Goal: Task Accomplishment & Management: Manage account settings

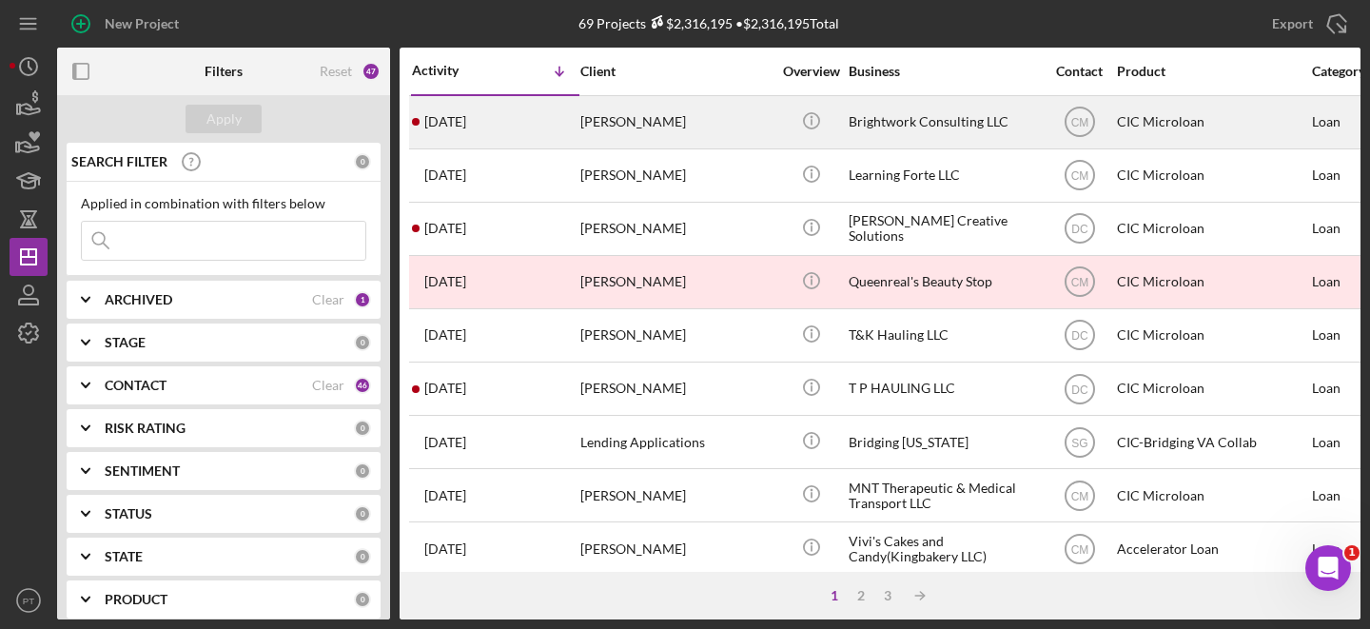
click at [595, 116] on div "[PERSON_NAME]" at bounding box center [675, 122] width 190 height 50
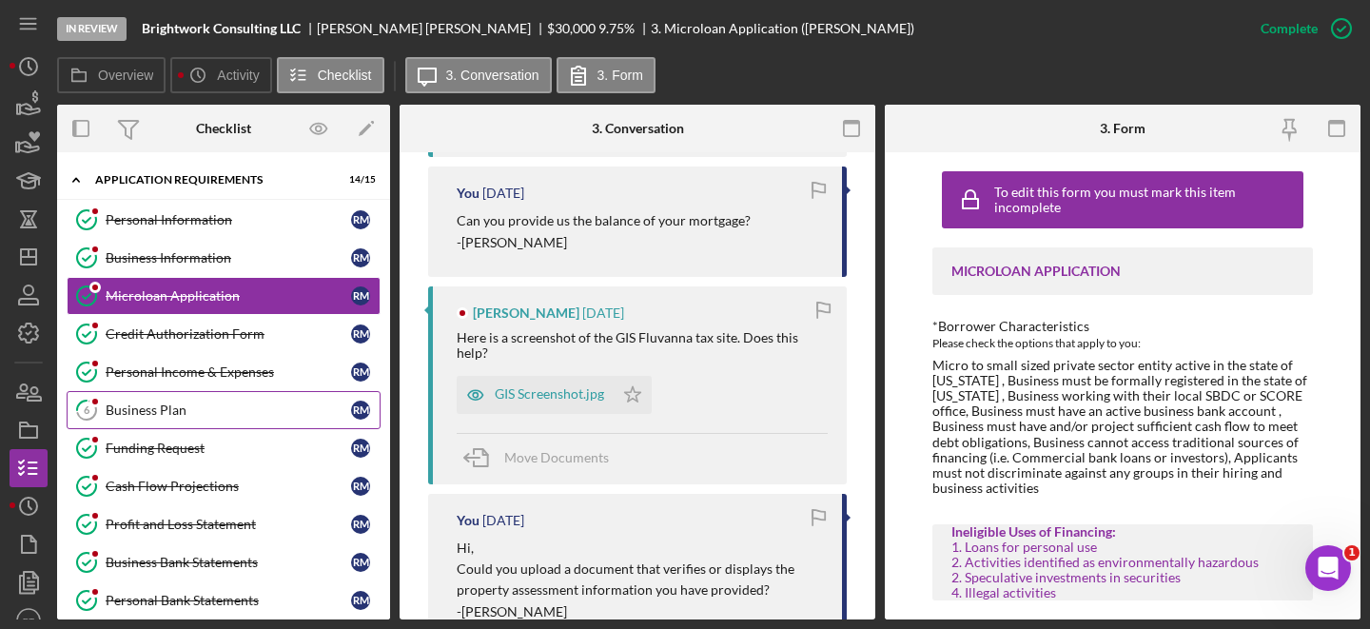
click at [166, 410] on div "Business Plan" at bounding box center [228, 410] width 245 height 15
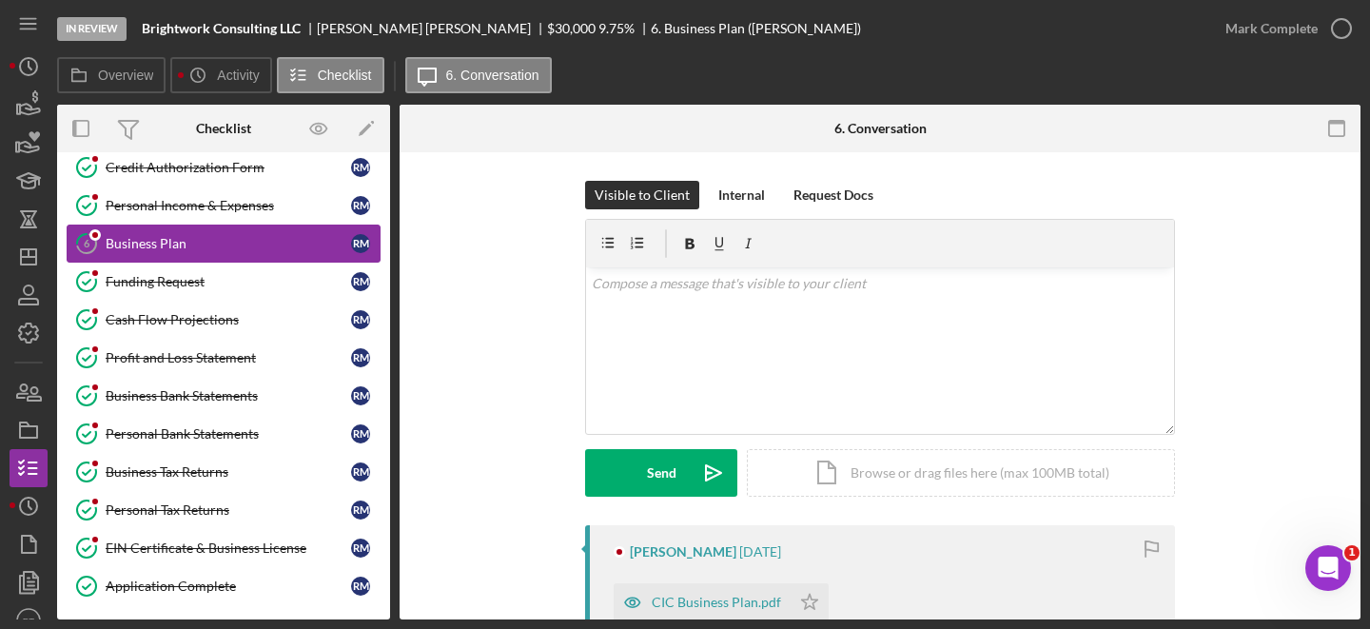
scroll to position [168, 0]
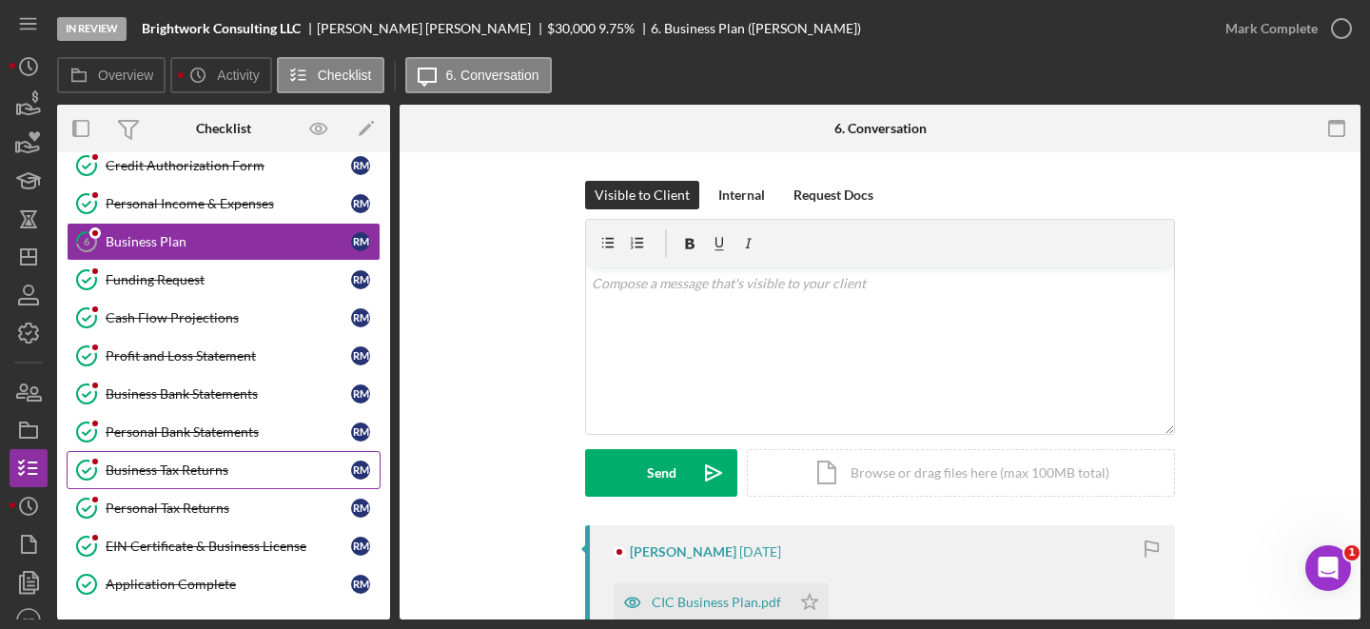
click at [181, 481] on link "Business Tax Returns Business Tax Returns R M" at bounding box center [224, 470] width 314 height 38
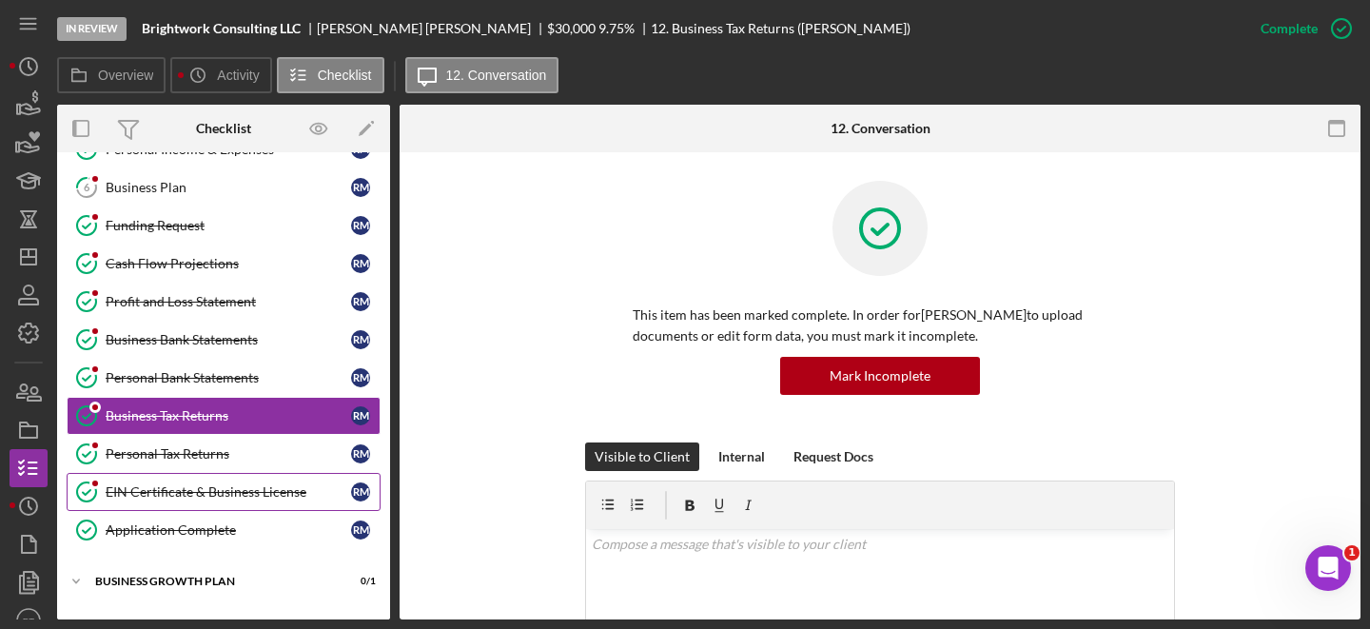
scroll to position [226, 0]
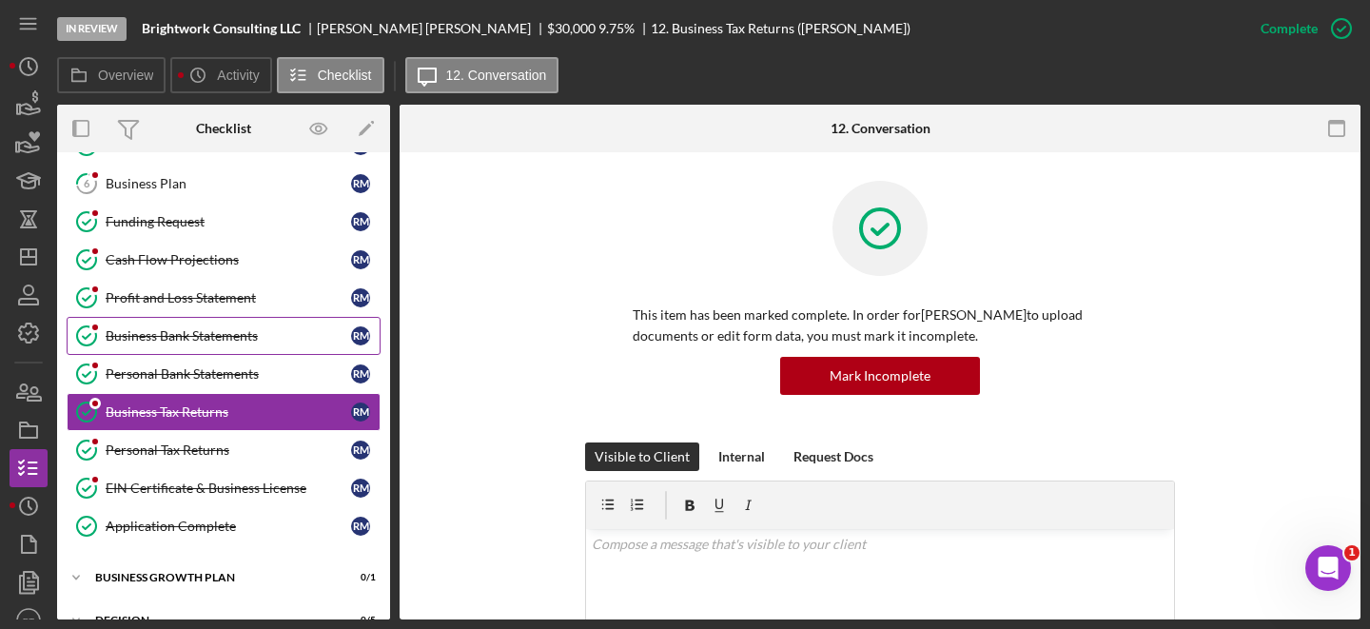
click at [212, 336] on div "Business Bank Statements" at bounding box center [228, 335] width 245 height 15
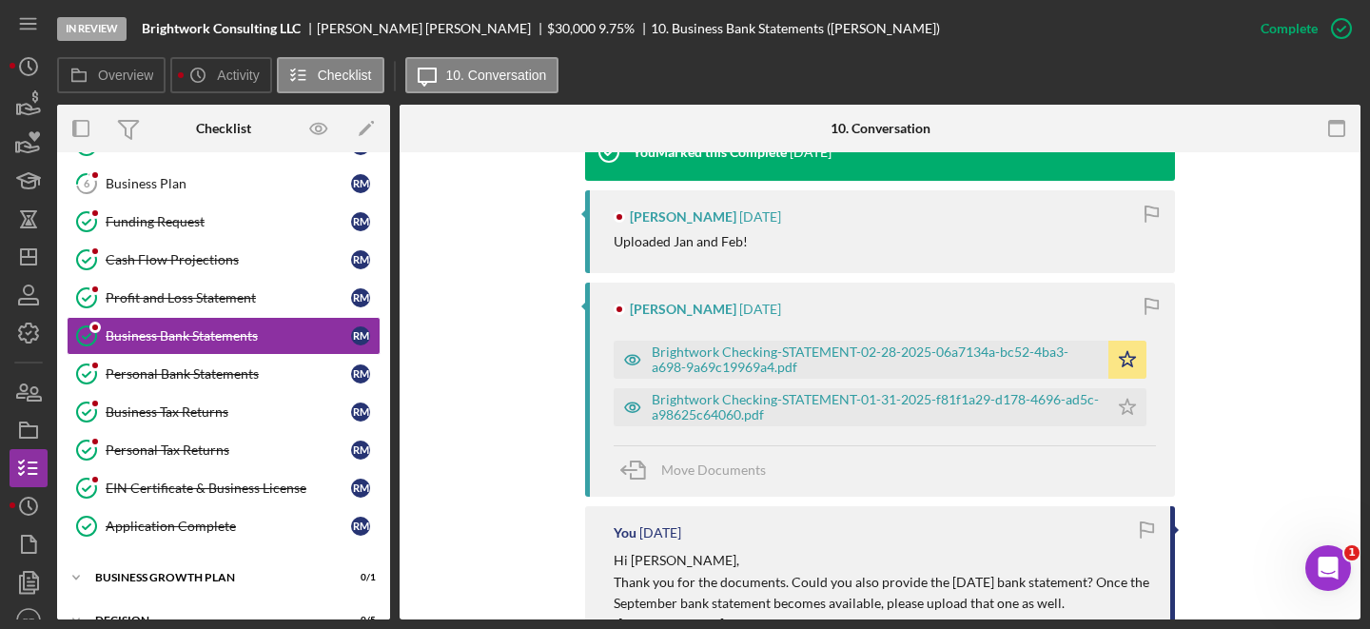
scroll to position [659, 0]
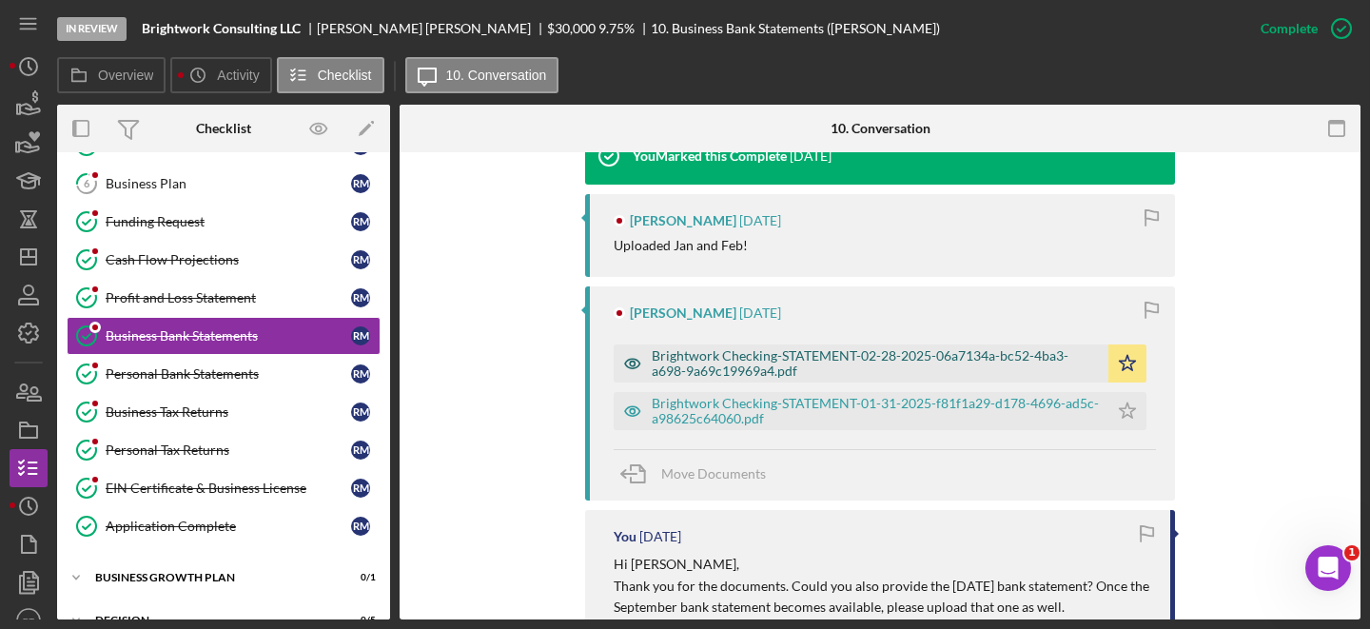
click at [755, 364] on div "Brightwork Checking-STATEMENT-02-28-2025-06a7134a-bc52-4ba3-a698-9a69c19969a4.p…" at bounding box center [875, 363] width 447 height 30
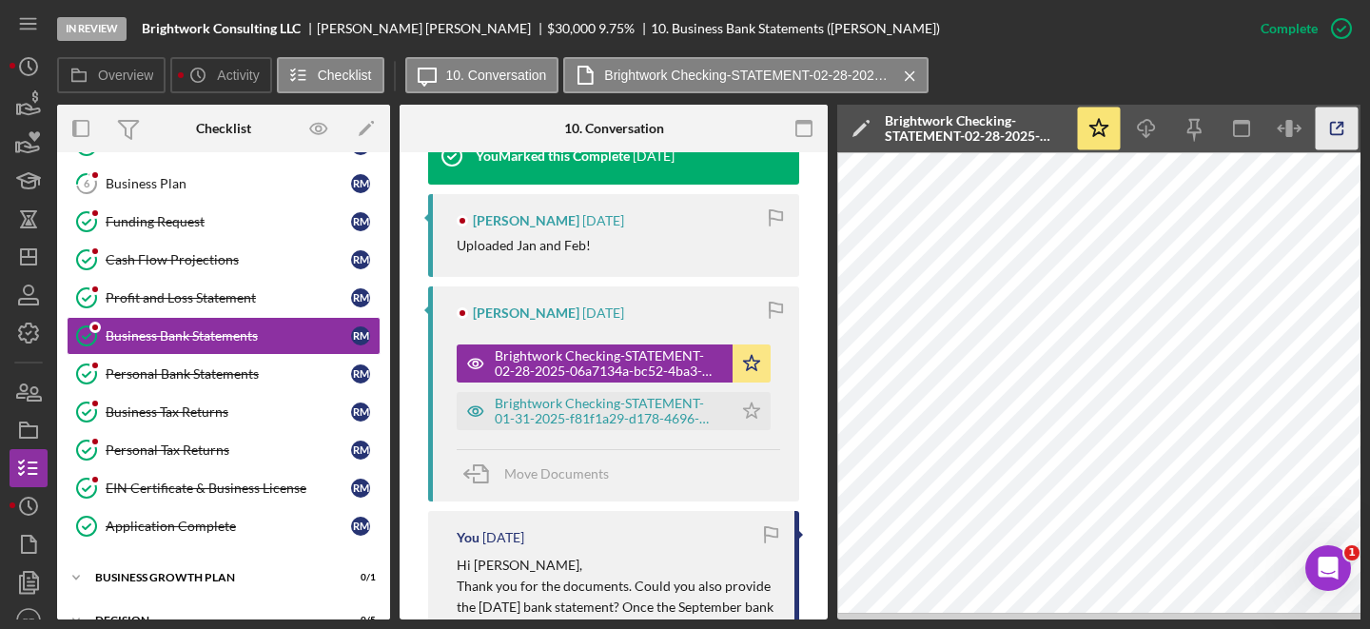
click at [1341, 137] on icon "button" at bounding box center [1337, 129] width 43 height 43
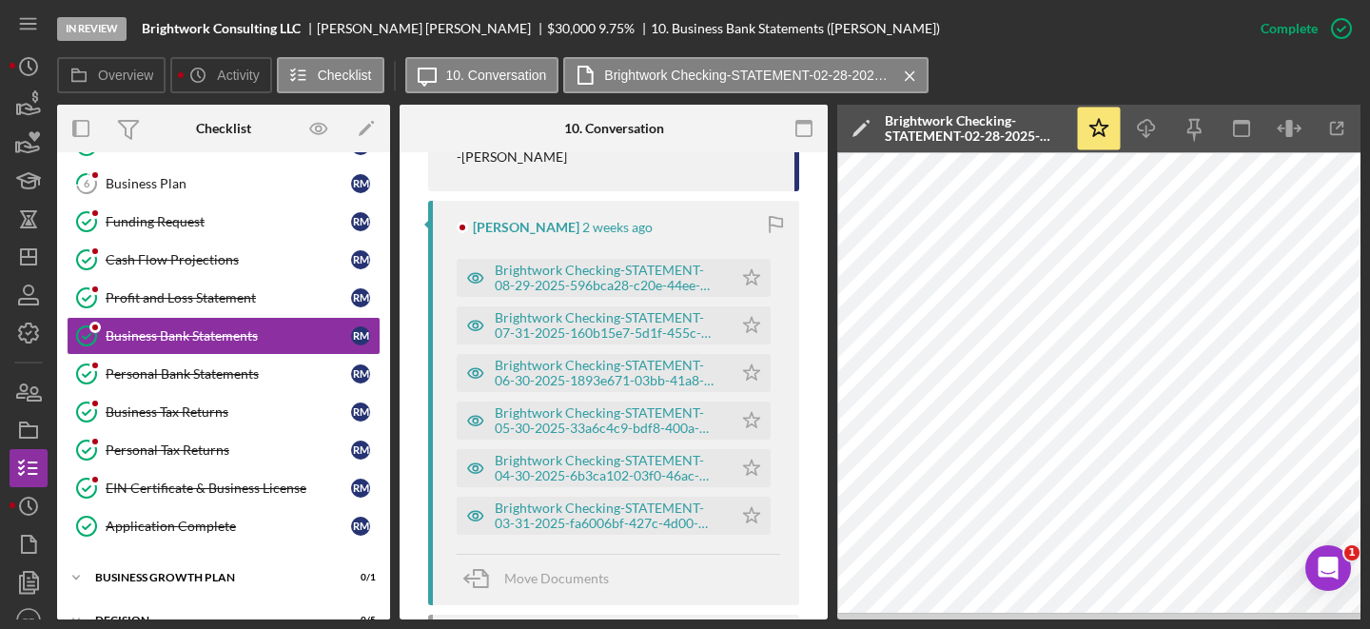
scroll to position [1204, 0]
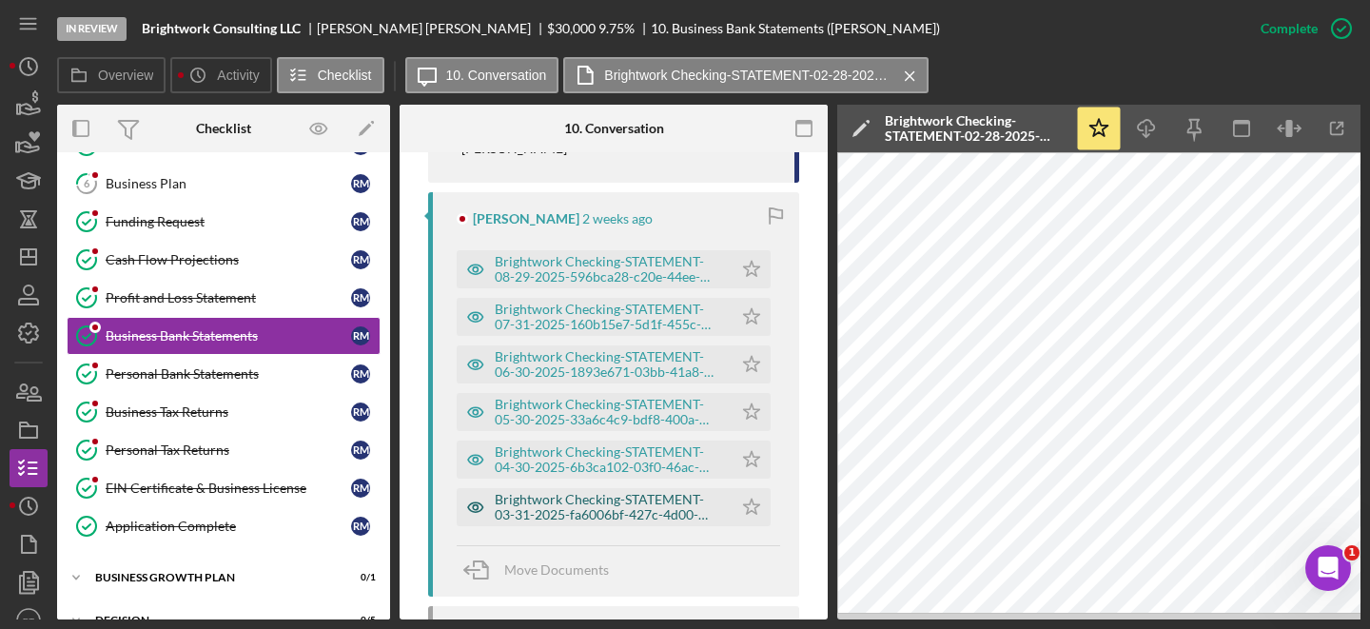
click at [598, 501] on div "Brightwork Checking-STATEMENT-03-31-2025-fa6006bf-427c-4d00-8756-039d61069bf5.p…" at bounding box center [609, 507] width 228 height 30
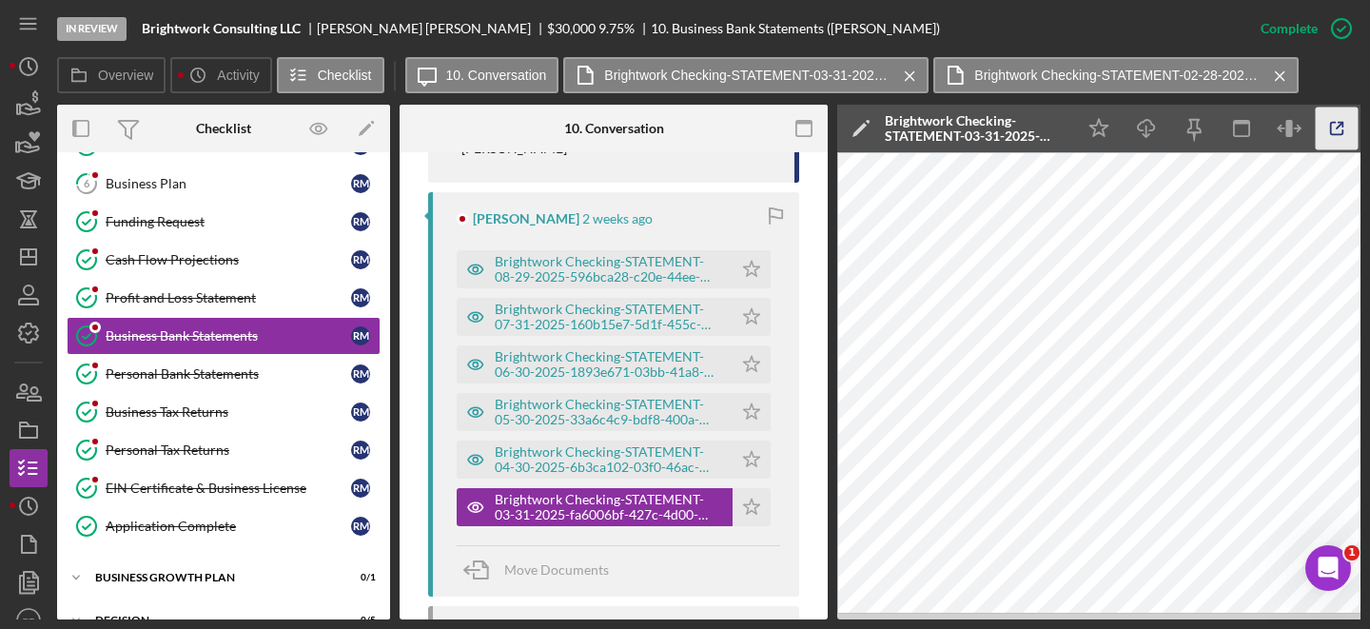
click at [1342, 129] on icon "button" at bounding box center [1337, 129] width 12 height 12
click at [591, 468] on div "Brightwork Checking-STATEMENT-04-30-2025-6b3ca102-03f0-46ac-b8c9-dbb5f4826100 (…" at bounding box center [609, 459] width 228 height 30
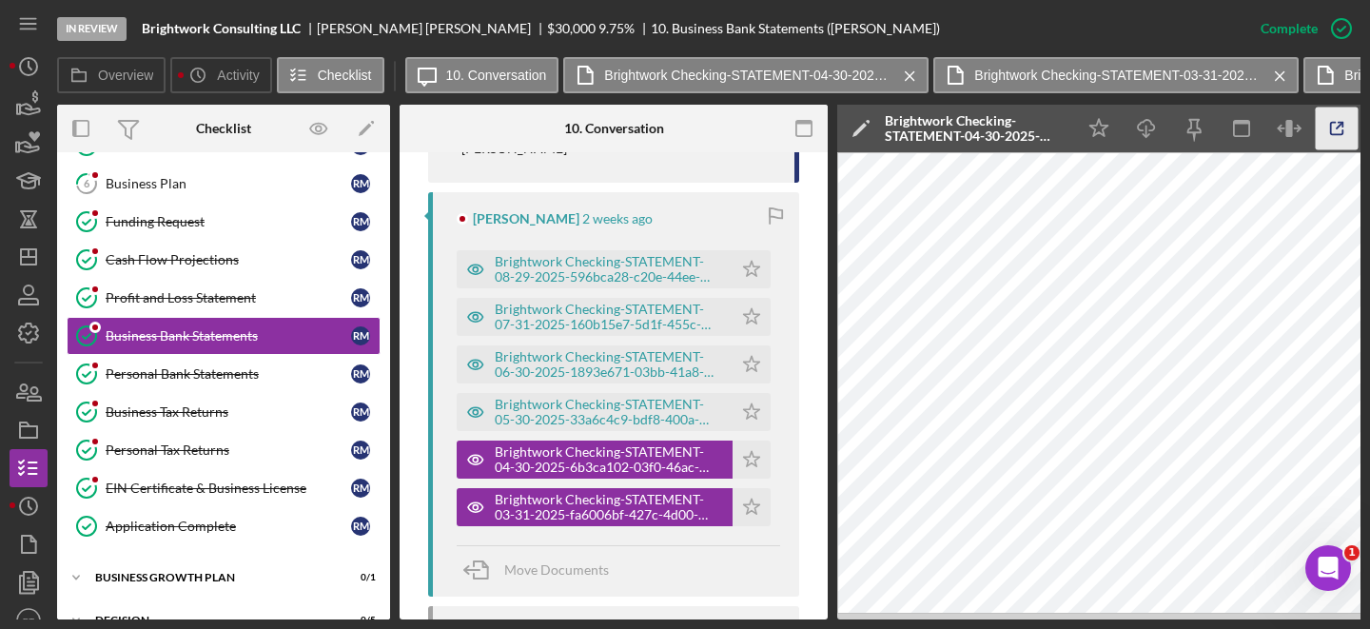
click at [1340, 138] on icon "button" at bounding box center [1337, 129] width 43 height 43
click at [555, 413] on div "Brightwork Checking-STATEMENT-05-30-2025-33a6c4c9-bdf8-400a-9073-0f11632bd18c (…" at bounding box center [609, 412] width 228 height 30
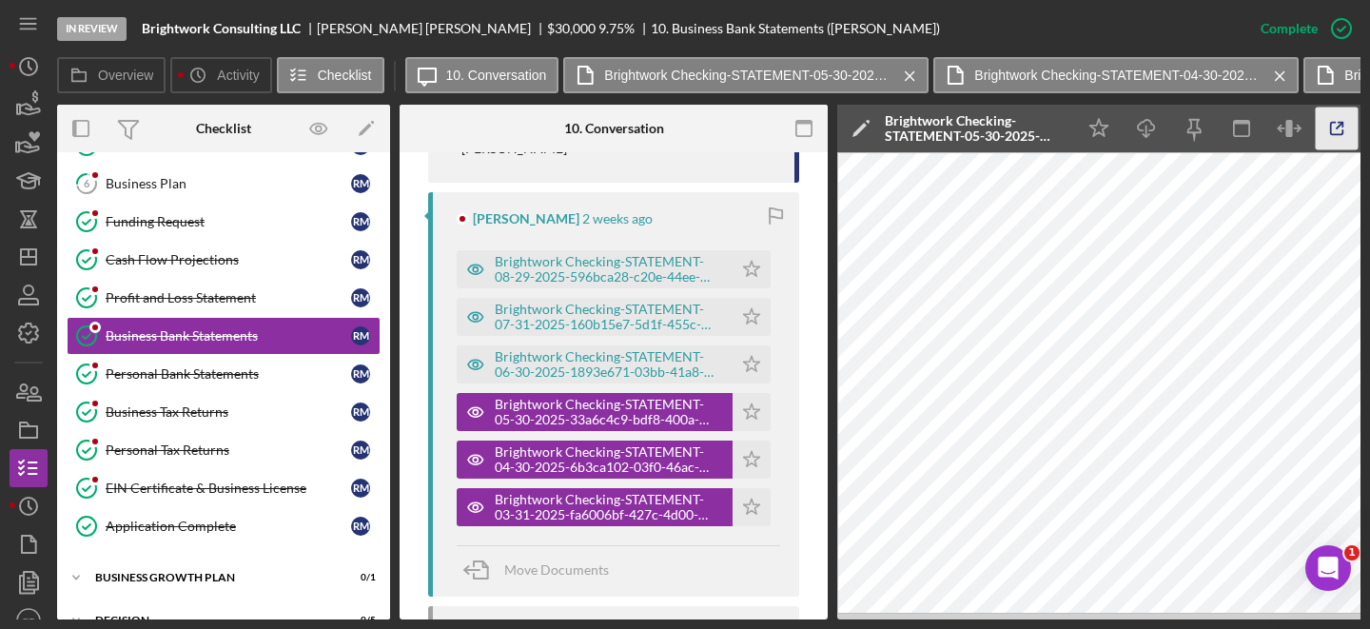
click at [1339, 129] on icon "button" at bounding box center [1337, 129] width 43 height 43
click at [581, 364] on div "Brightwork Checking-STATEMENT-06-30-2025-1893e671-03bb-41a8-8201-7ff13d9ce4c5 (…" at bounding box center [609, 364] width 228 height 30
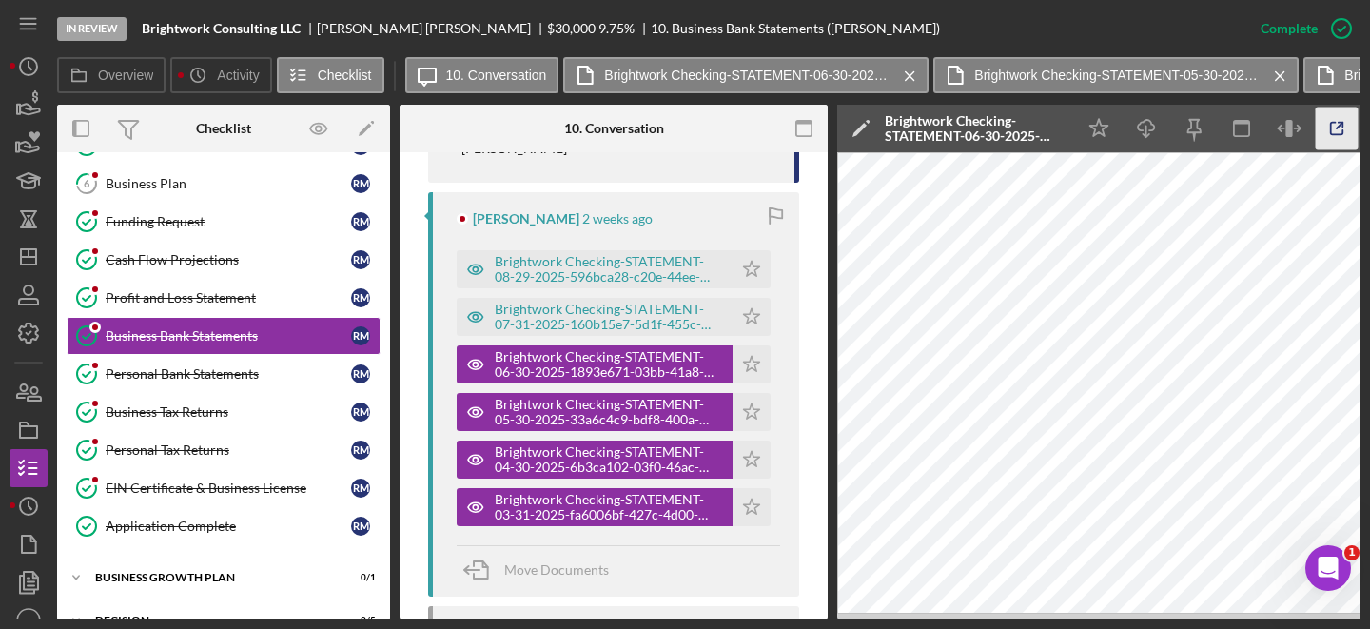
click at [1344, 119] on icon "button" at bounding box center [1337, 129] width 43 height 43
click at [548, 311] on div "Brightwork Checking-STATEMENT-07-31-2025-160b15e7-5d1f-455c-9b01-a168b180d048 (…" at bounding box center [609, 317] width 228 height 30
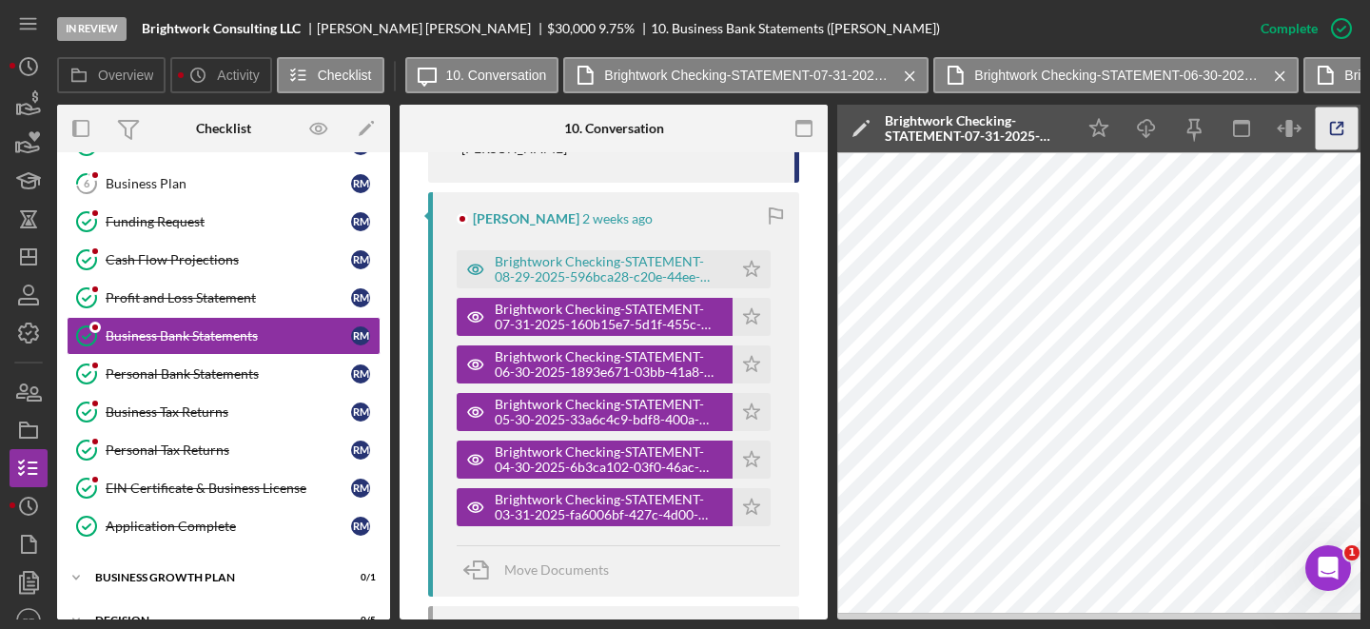
click at [1339, 135] on icon "button" at bounding box center [1337, 129] width 43 height 43
click at [570, 281] on div "Brightwork Checking-STATEMENT-08-29-2025-596bca28-c20e-44ee-8dac-c2f027ec79ae.p…" at bounding box center [609, 269] width 228 height 30
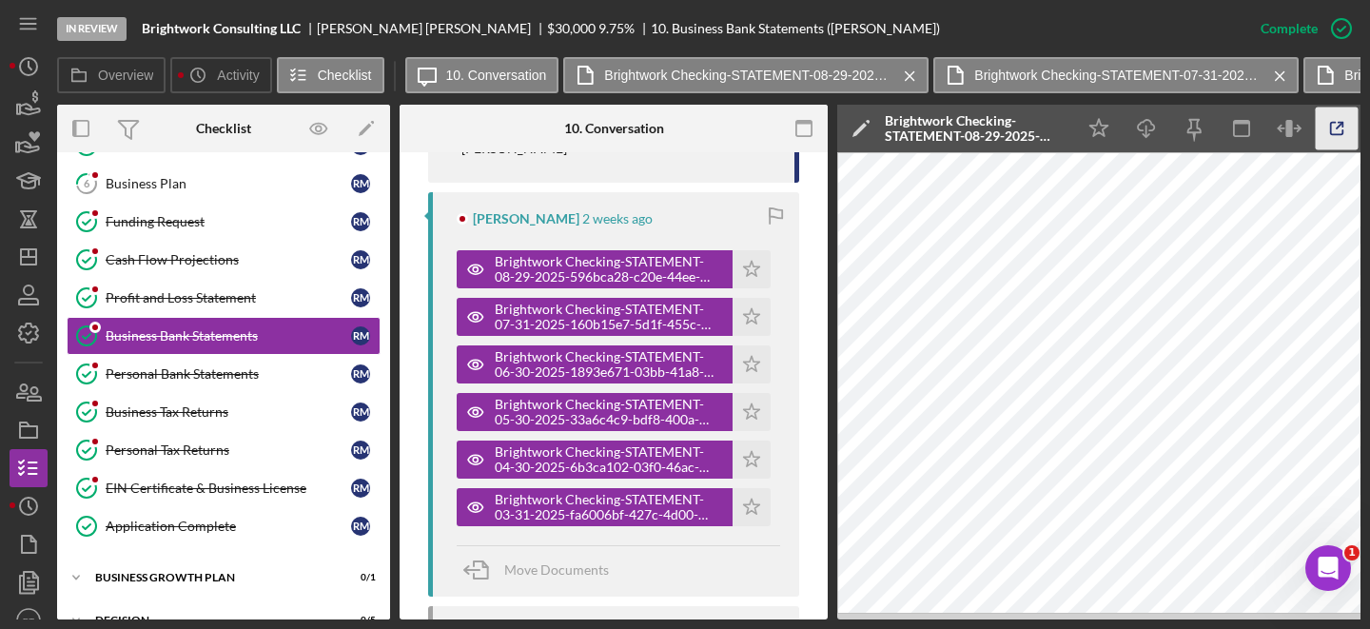
click at [1345, 139] on icon "button" at bounding box center [1337, 129] width 43 height 43
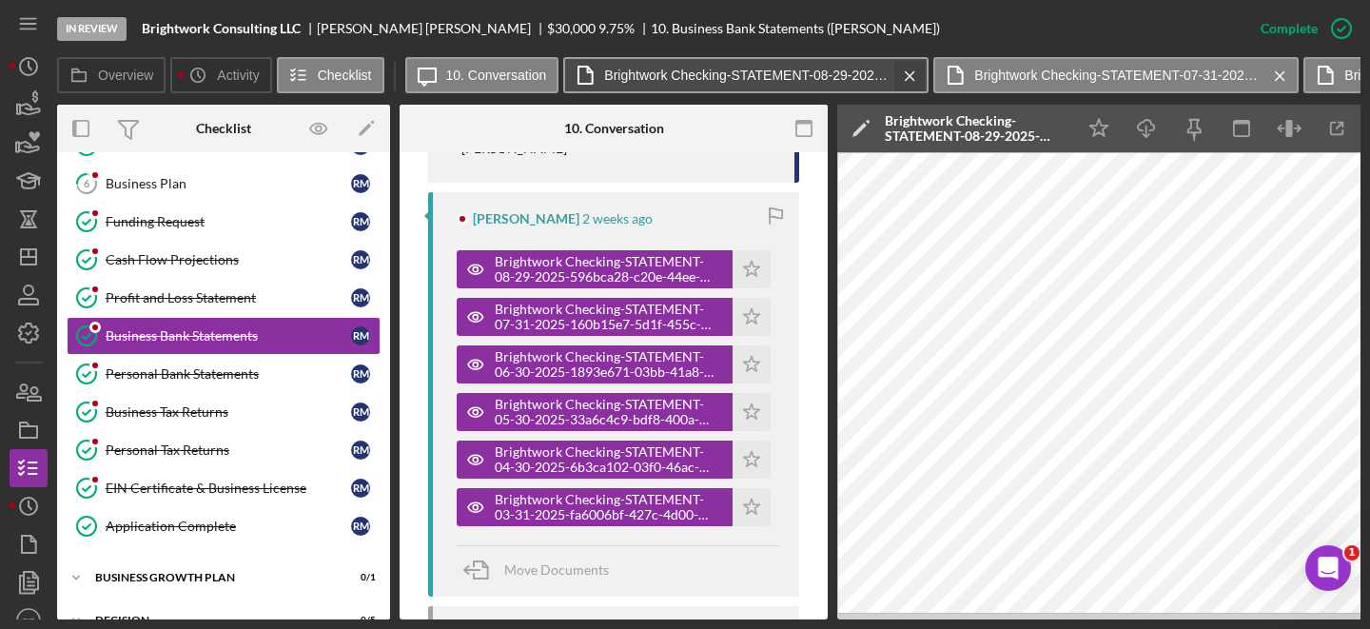
click at [911, 75] on icon "Icon/Menu Close" at bounding box center [910, 76] width 33 height 48
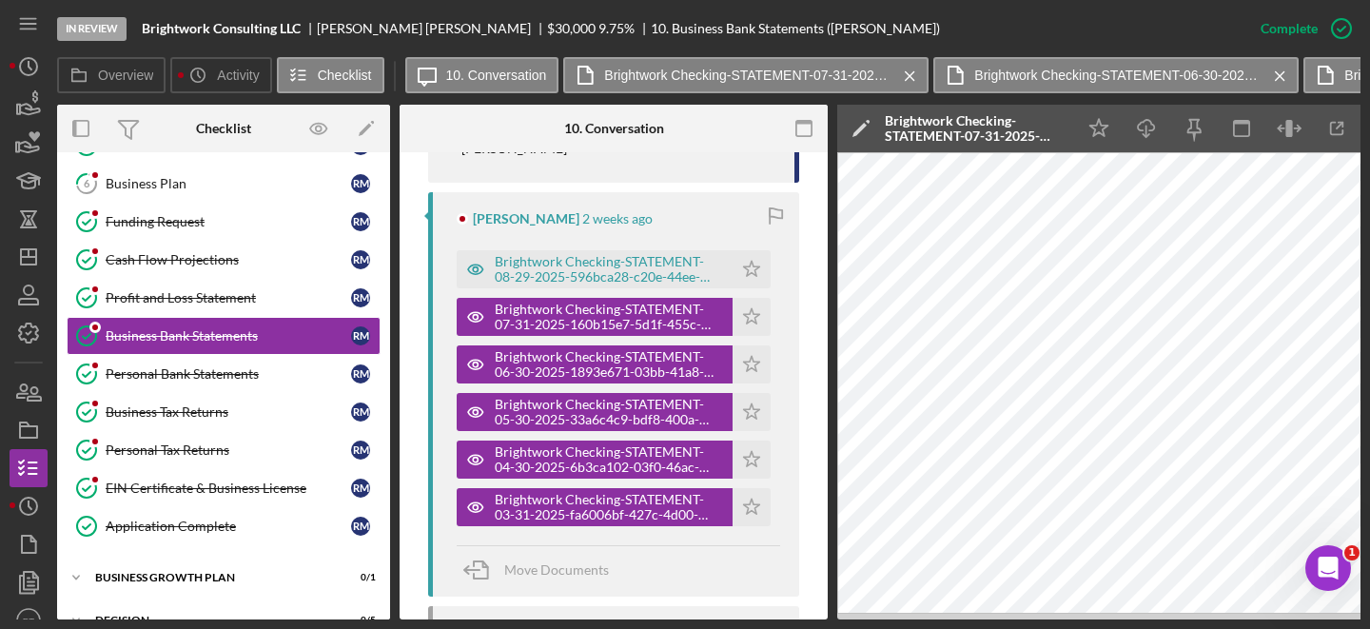
click at [911, 75] on icon "Icon/Menu Close" at bounding box center [910, 76] width 33 height 48
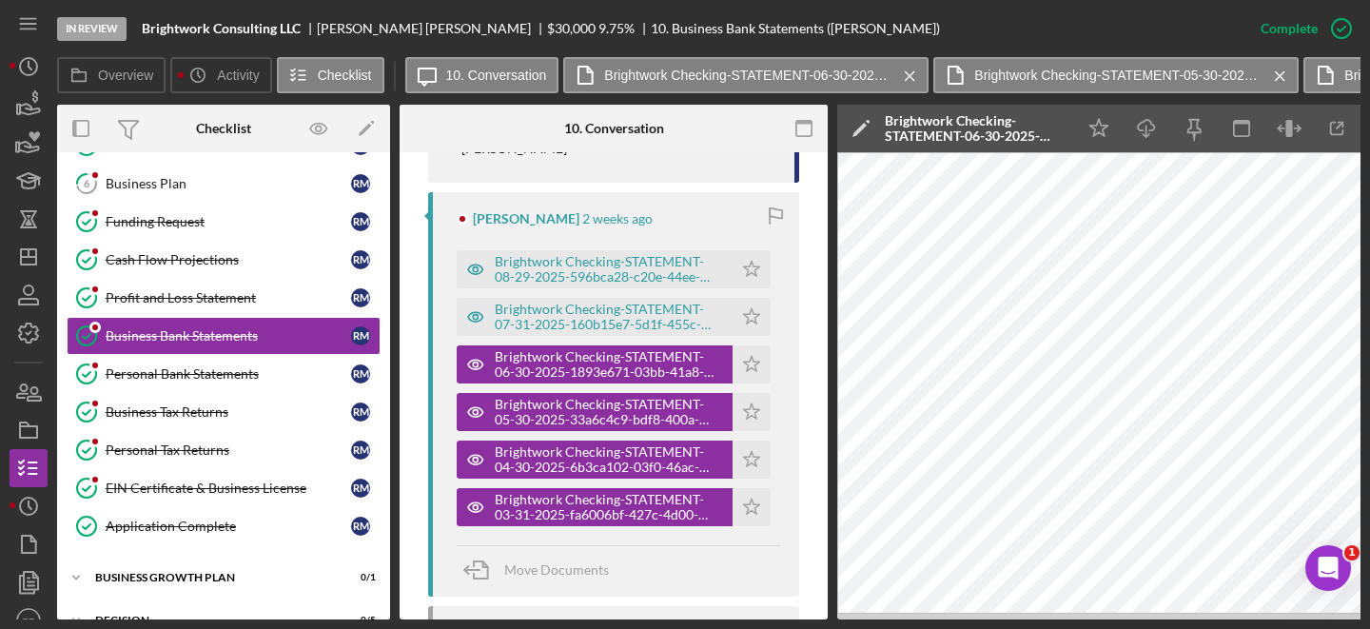
click at [911, 75] on icon "Icon/Menu Close" at bounding box center [910, 76] width 33 height 48
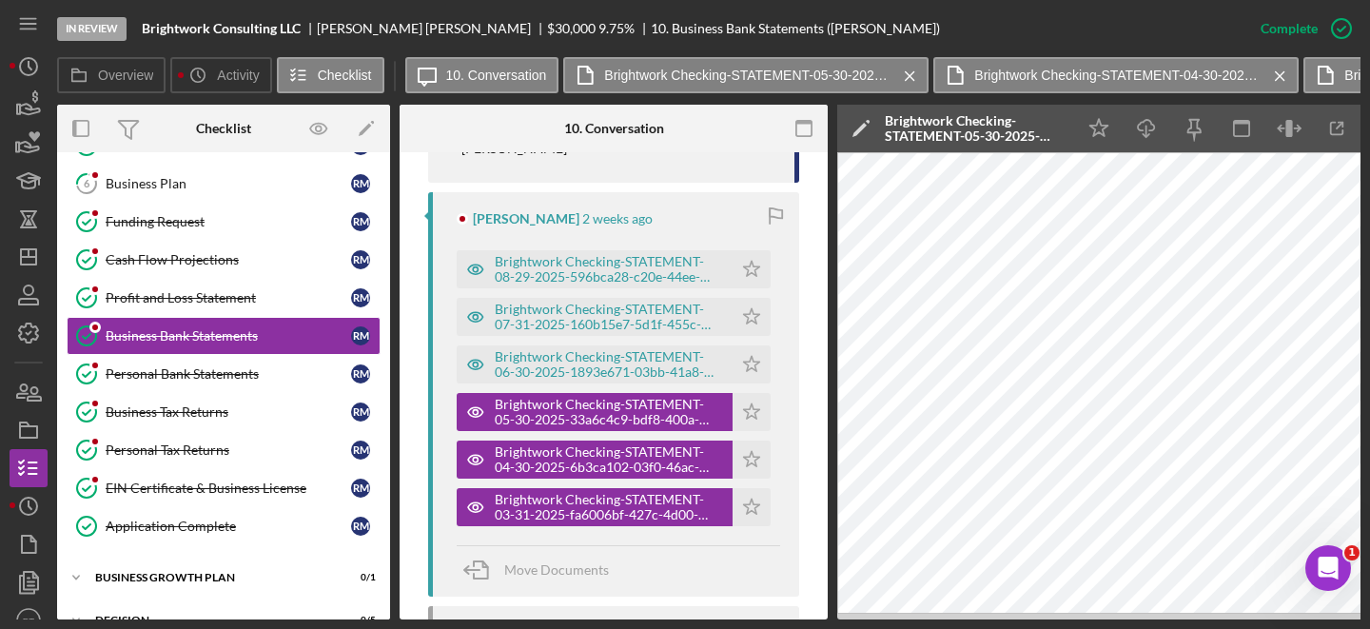
click at [911, 75] on icon "Icon/Menu Close" at bounding box center [910, 76] width 33 height 48
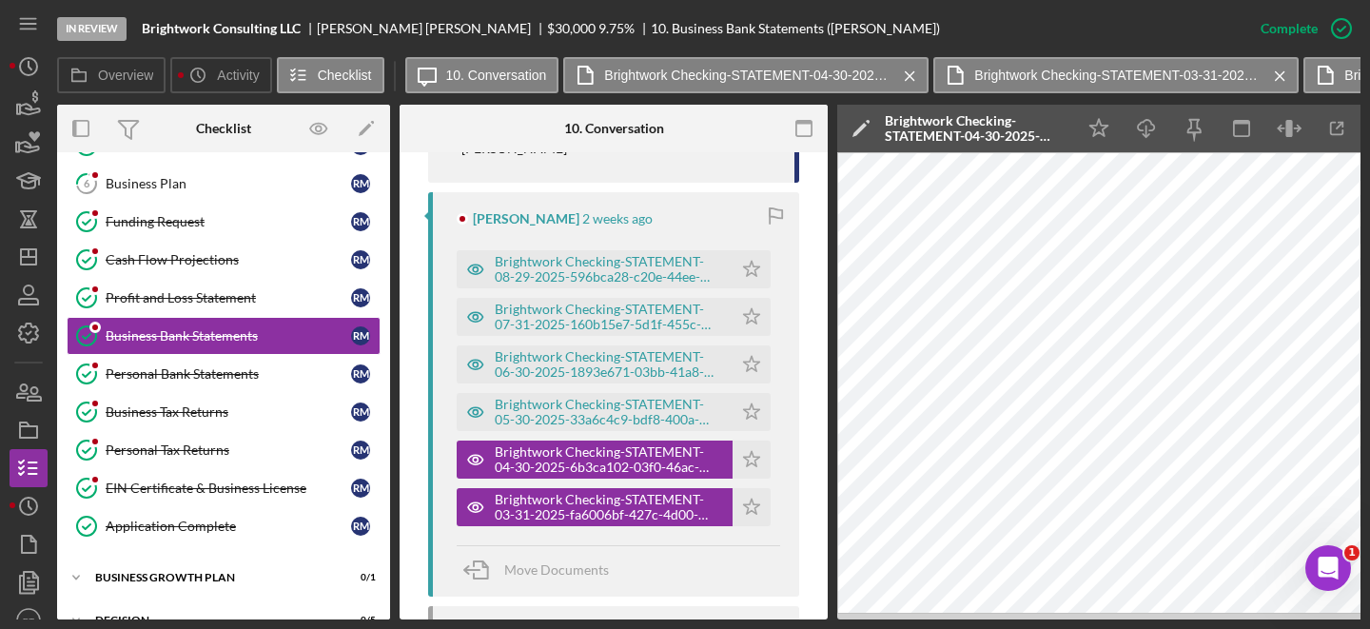
click at [911, 75] on icon "Icon/Menu Close" at bounding box center [910, 76] width 33 height 48
click at [1264, 75] on icon "Icon/Menu Close" at bounding box center [1280, 76] width 33 height 48
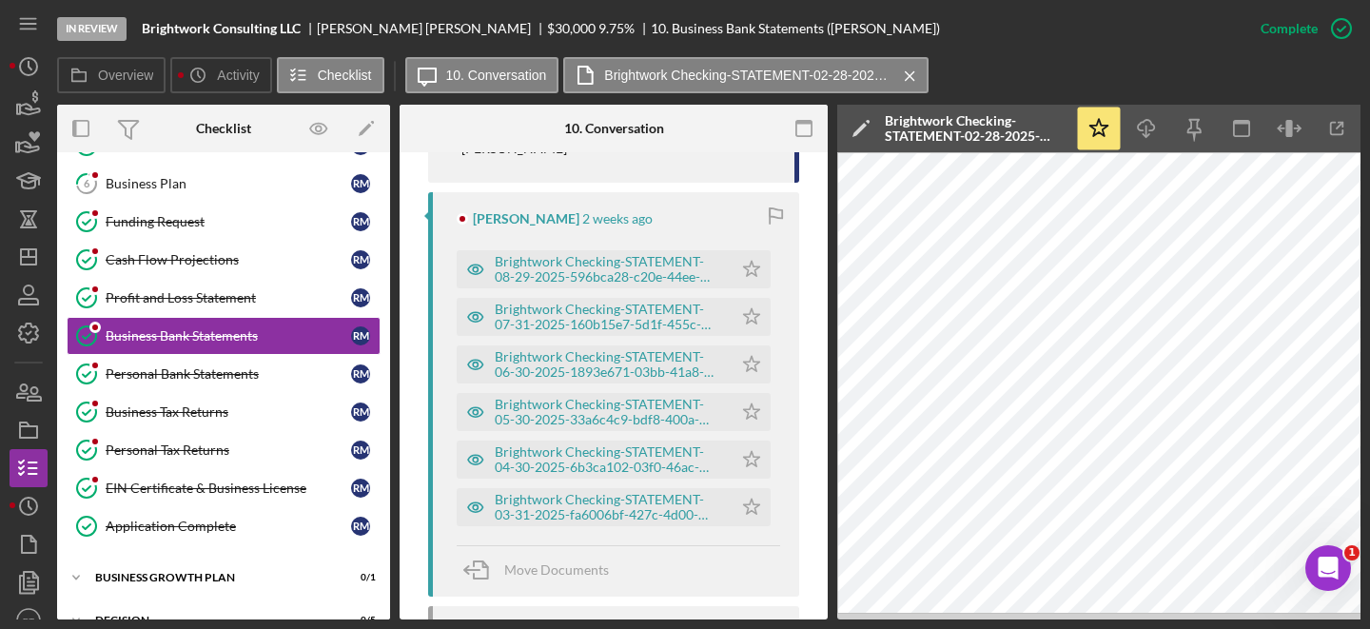
click at [911, 75] on icon "Icon/Menu Close" at bounding box center [910, 76] width 33 height 48
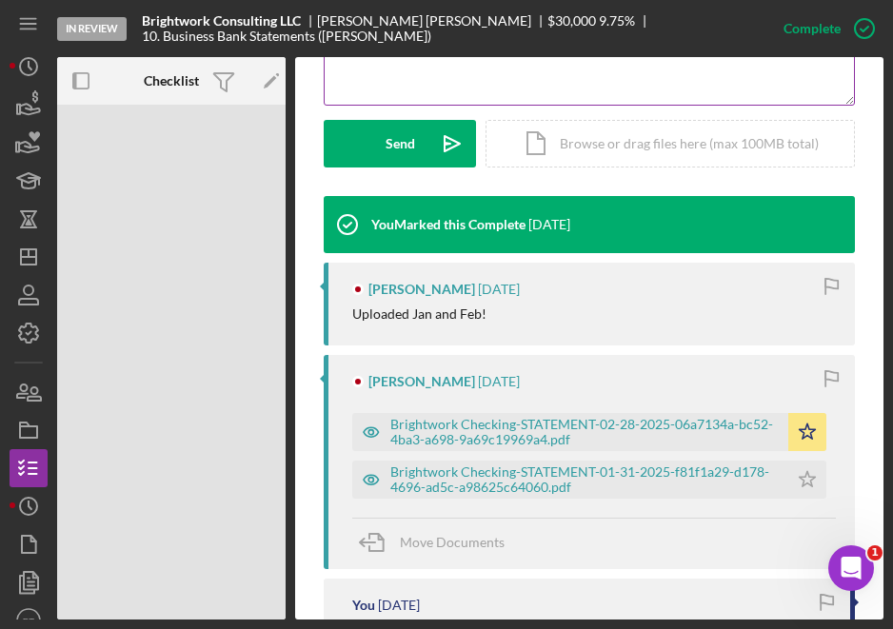
scroll to position [500, 0]
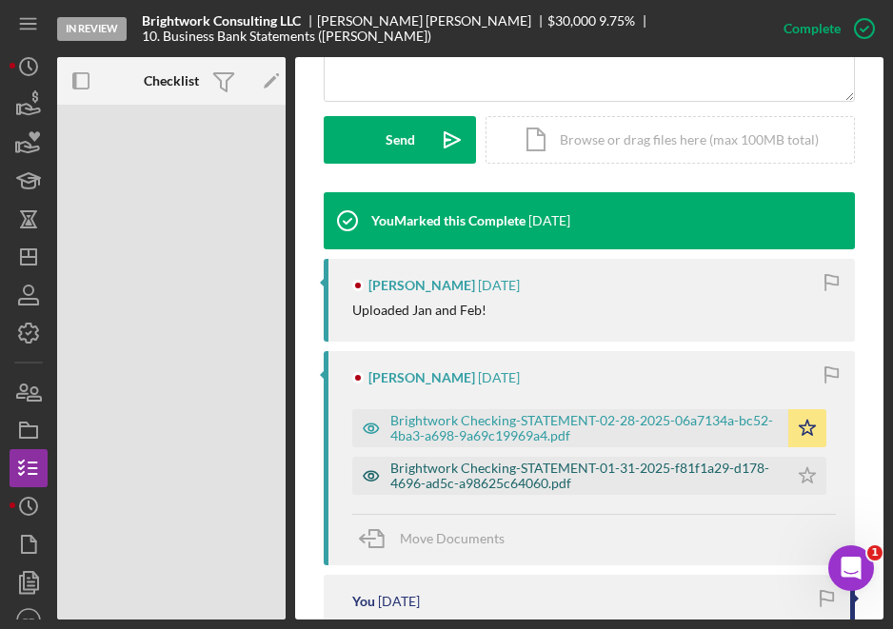
click at [511, 474] on div "Brightwork Checking-STATEMENT-01-31-2025-f81f1a29-d178-4696-ad5c-a98625c64060.p…" at bounding box center [584, 476] width 388 height 30
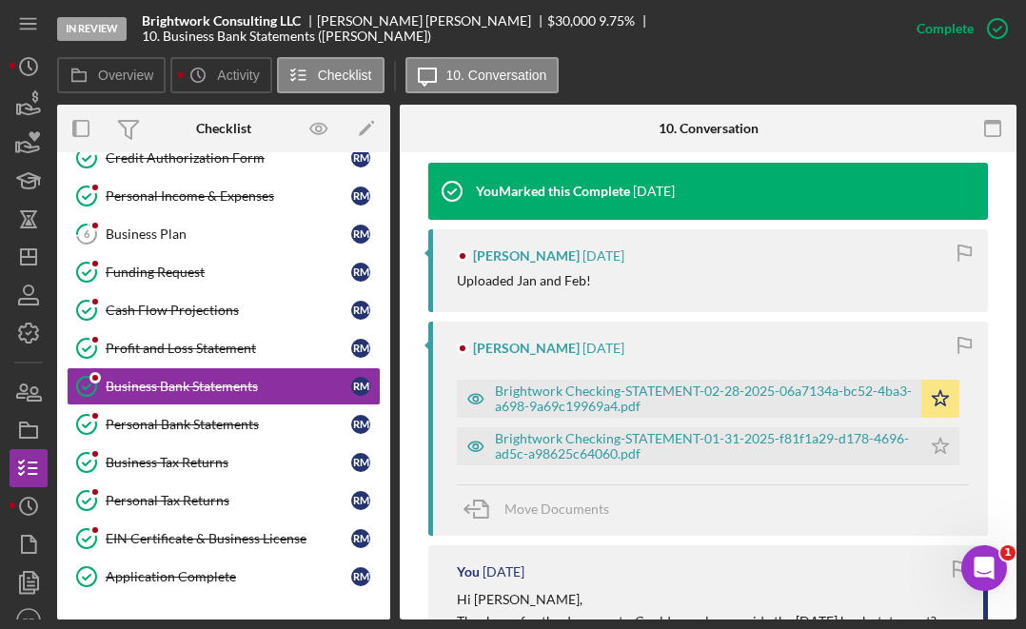
scroll to position [622, 0]
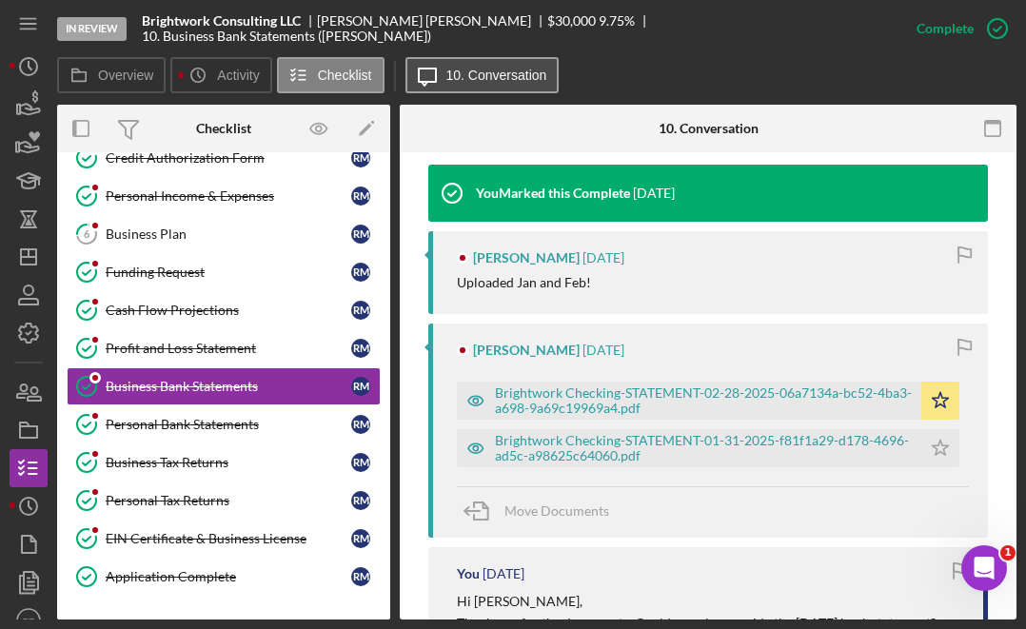
click at [508, 69] on label "10. Conversation" at bounding box center [496, 75] width 101 height 15
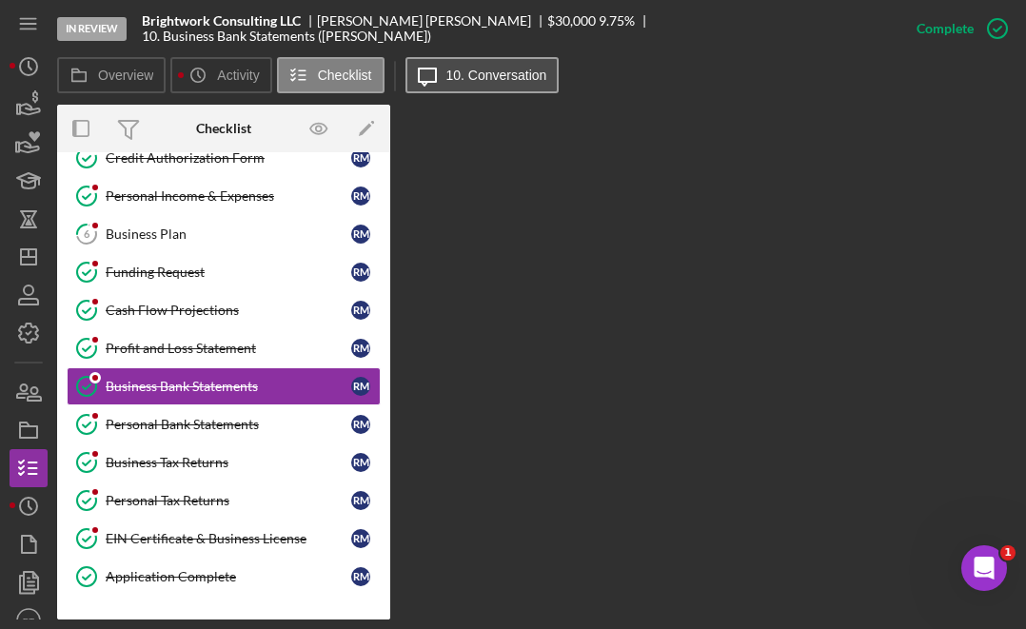
click at [478, 70] on label "10. Conversation" at bounding box center [496, 75] width 101 height 15
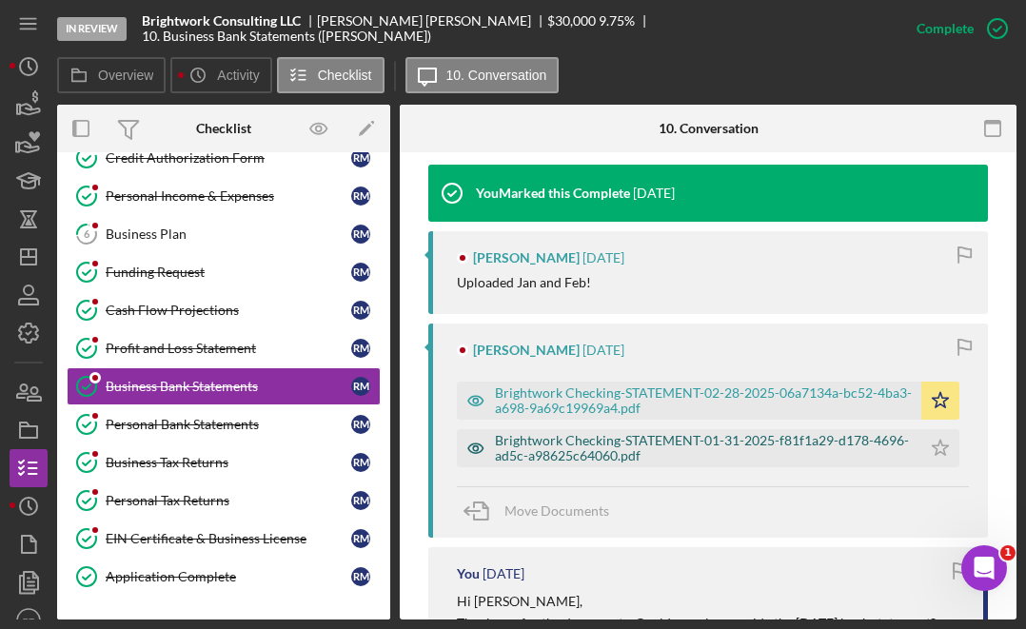
click at [614, 437] on div "Brightwork Checking-STATEMENT-01-31-2025-f81f1a29-d178-4696-ad5c-a98625c64060.p…" at bounding box center [703, 448] width 417 height 30
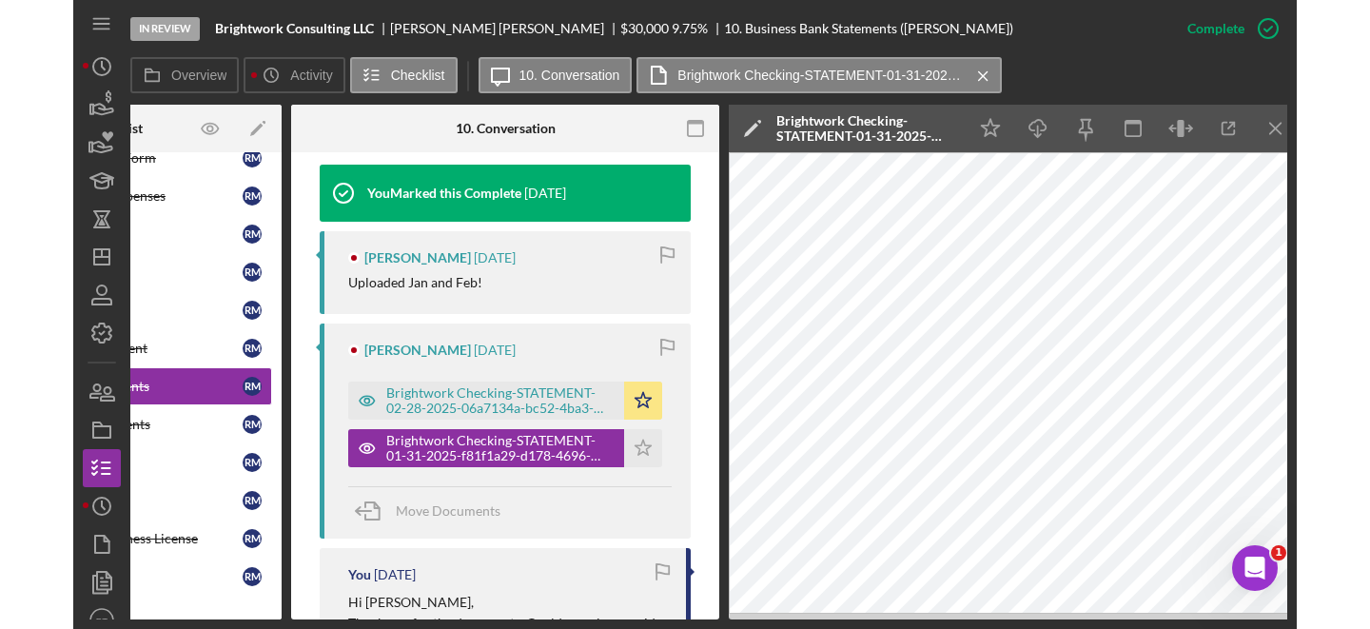
scroll to position [0, 194]
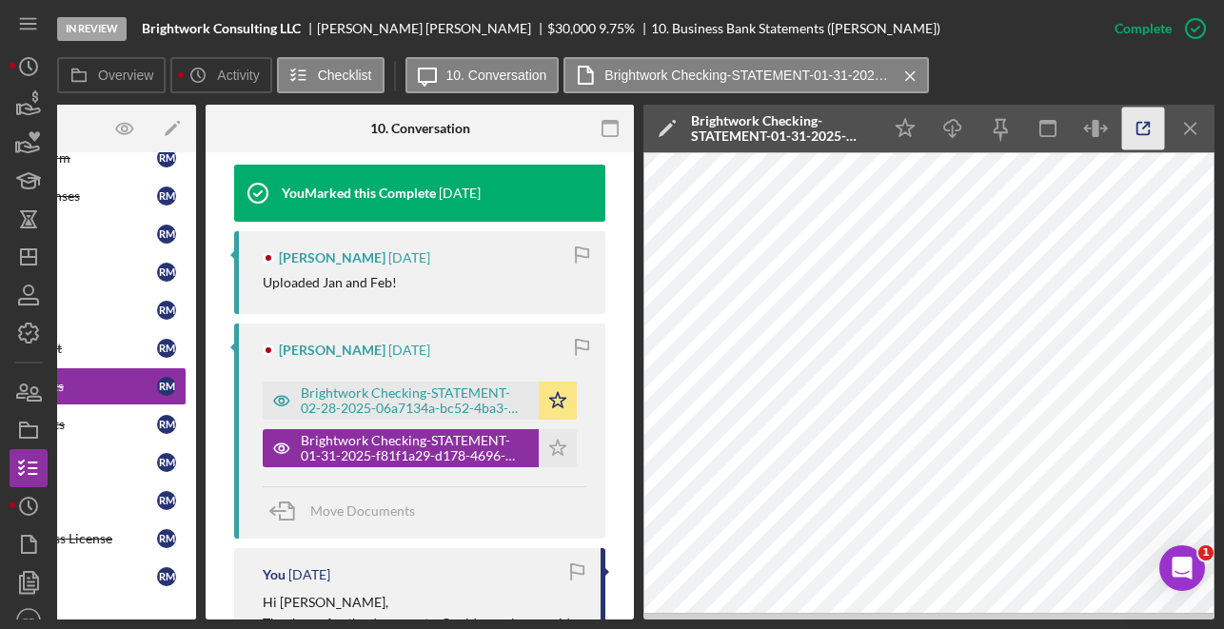
click at [1142, 127] on icon "button" at bounding box center [1143, 129] width 43 height 43
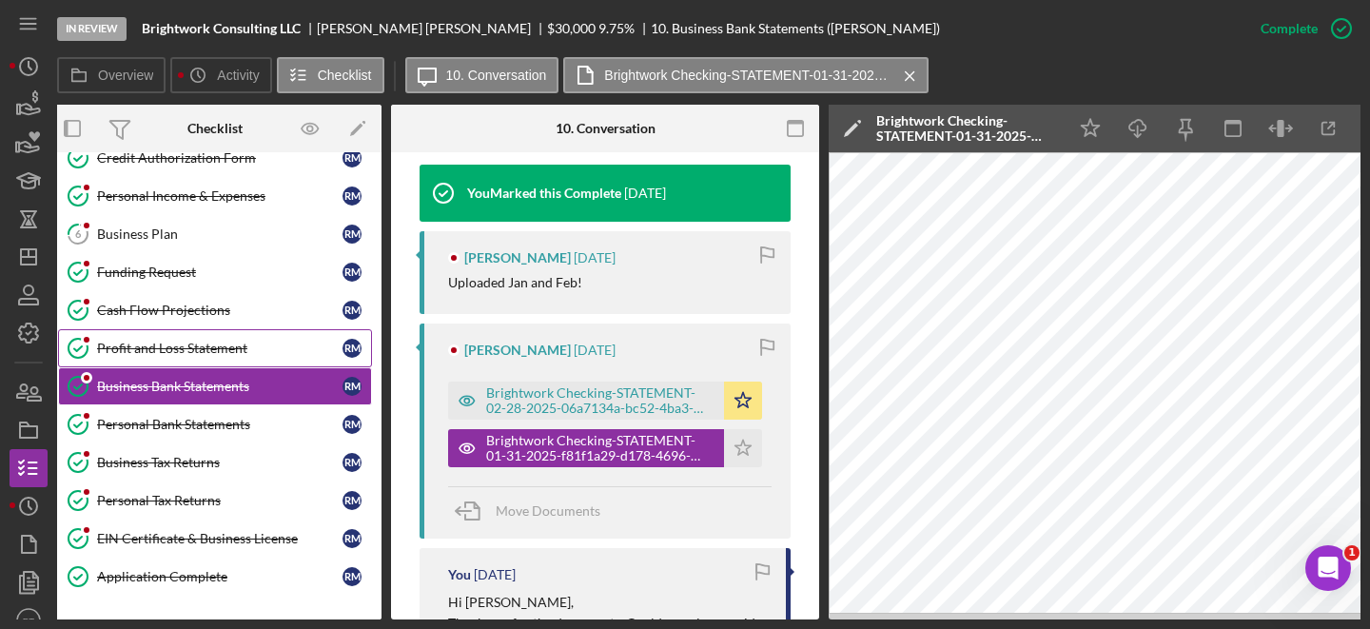
scroll to position [0, 0]
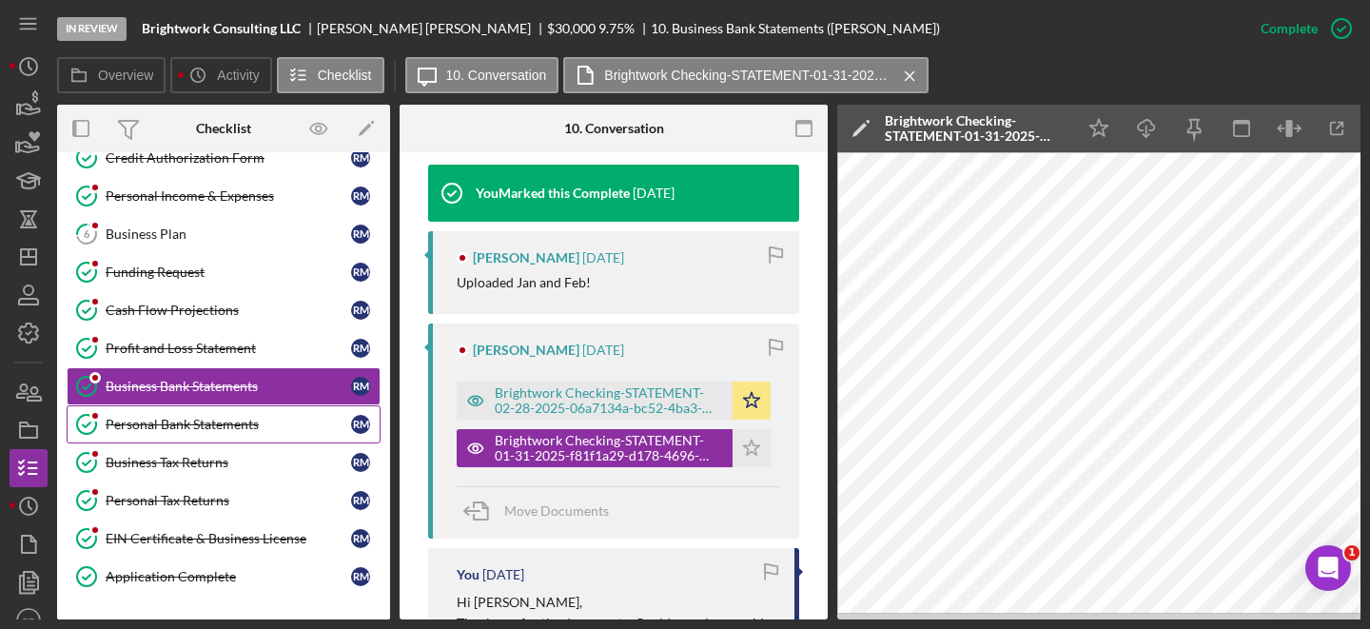
click at [220, 418] on div "Personal Bank Statements" at bounding box center [228, 424] width 245 height 15
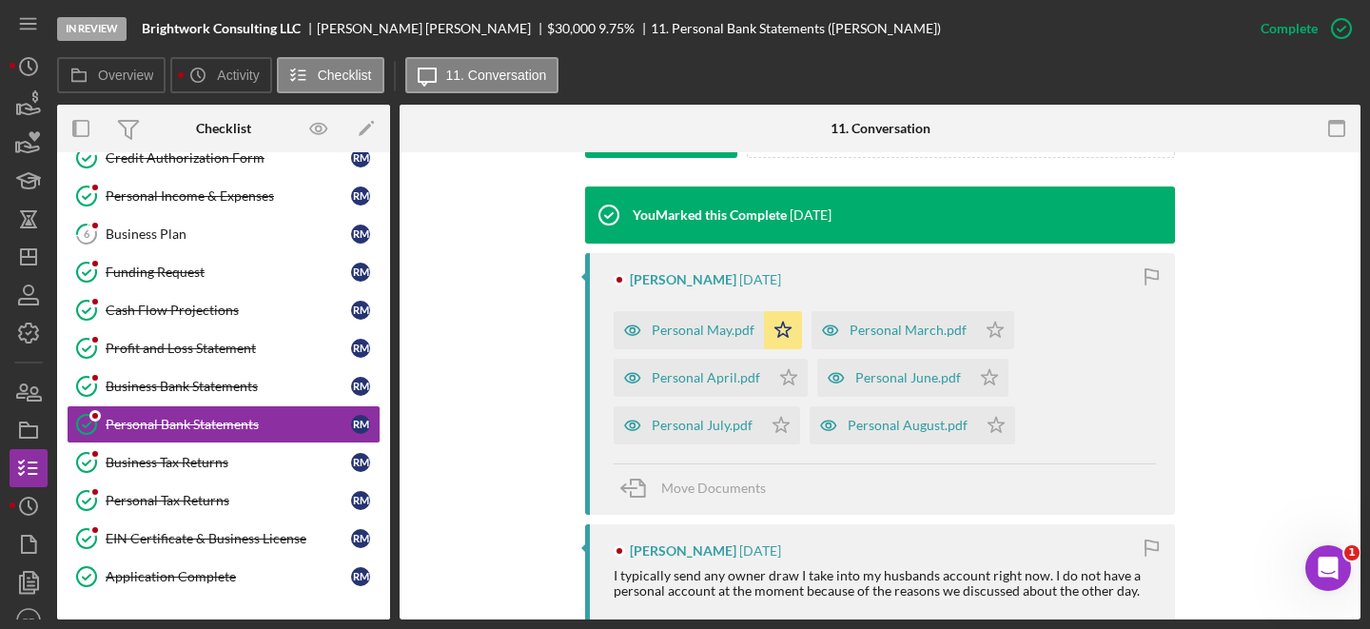
scroll to position [615, 0]
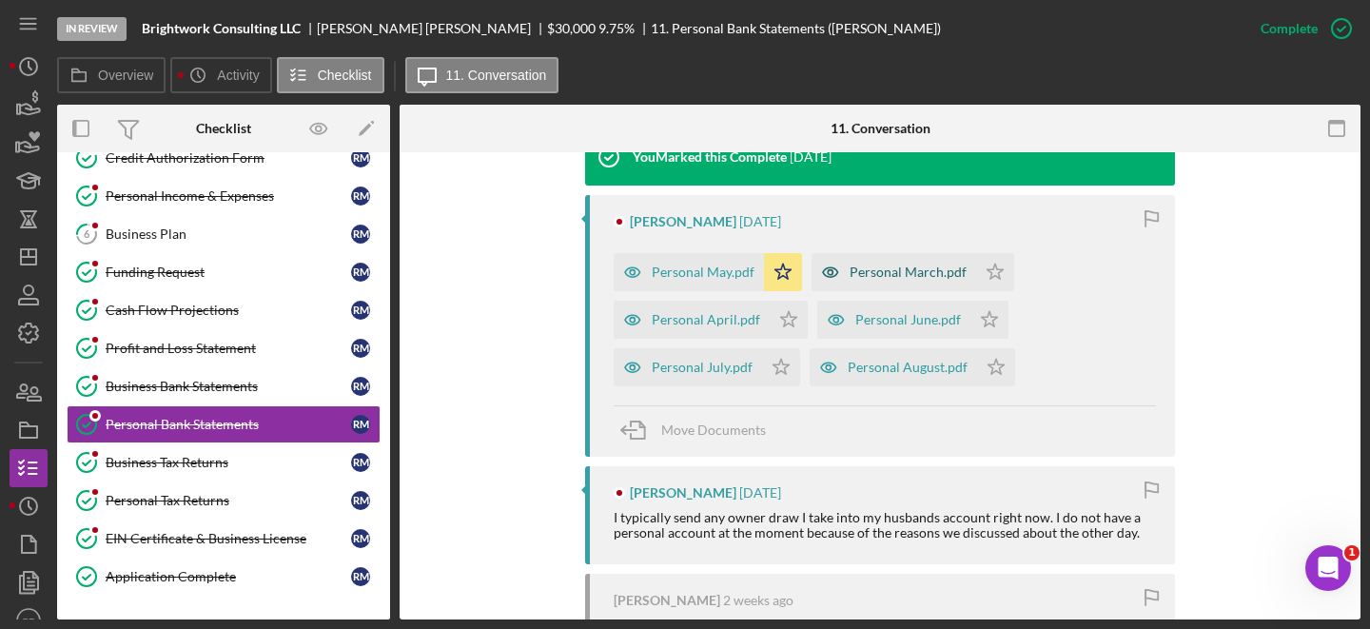
click at [867, 277] on div "Personal March.pdf" at bounding box center [908, 272] width 117 height 15
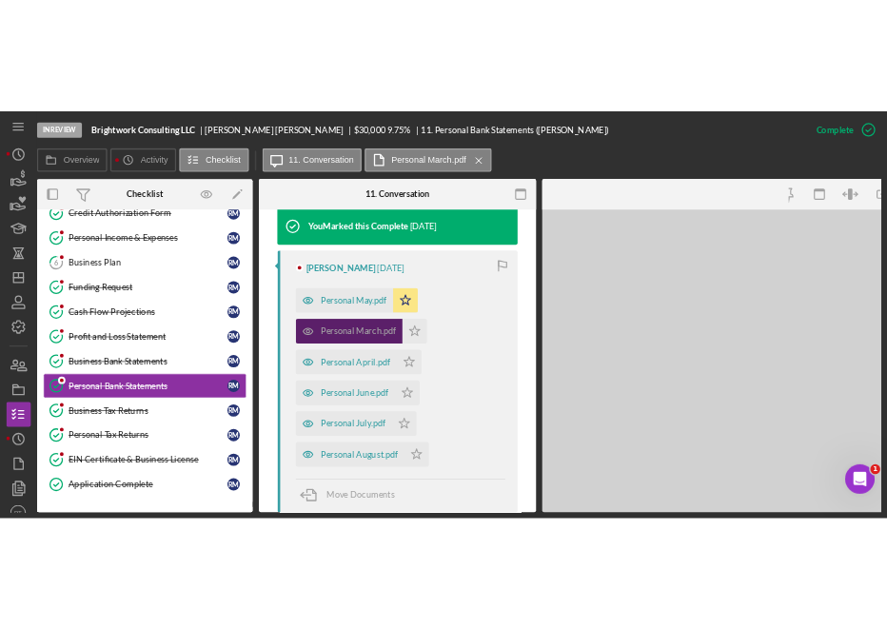
scroll to position [679, 0]
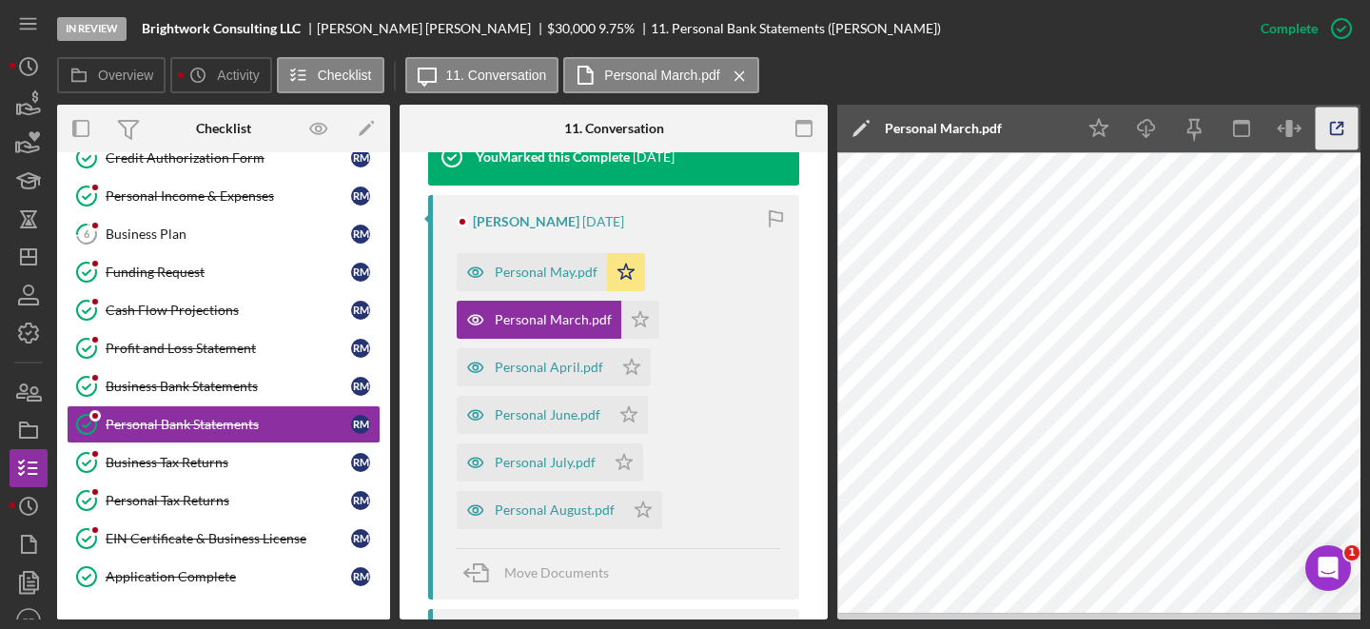
click at [1327, 130] on icon "button" at bounding box center [1337, 129] width 43 height 43
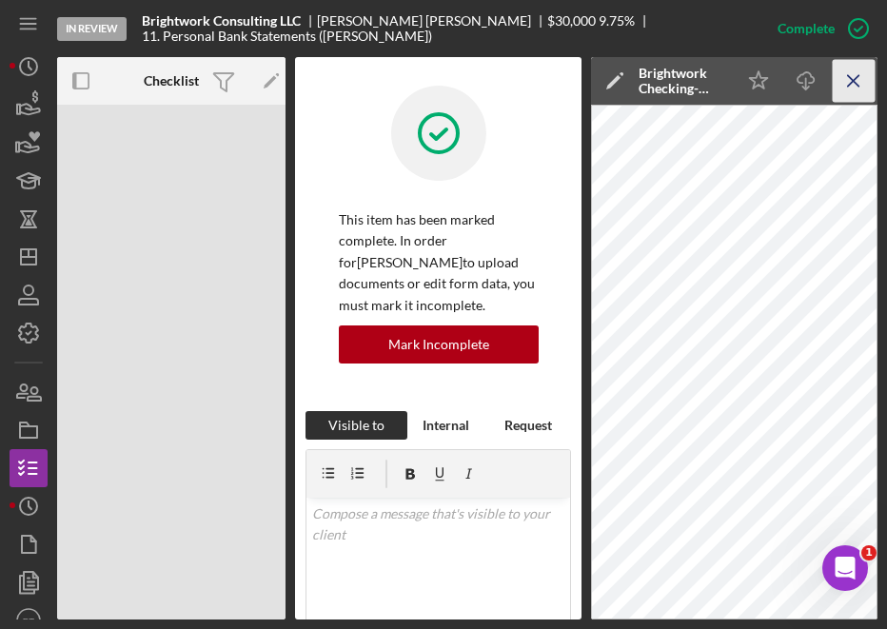
click at [858, 81] on icon "Icon/Menu Close" at bounding box center [854, 81] width 43 height 43
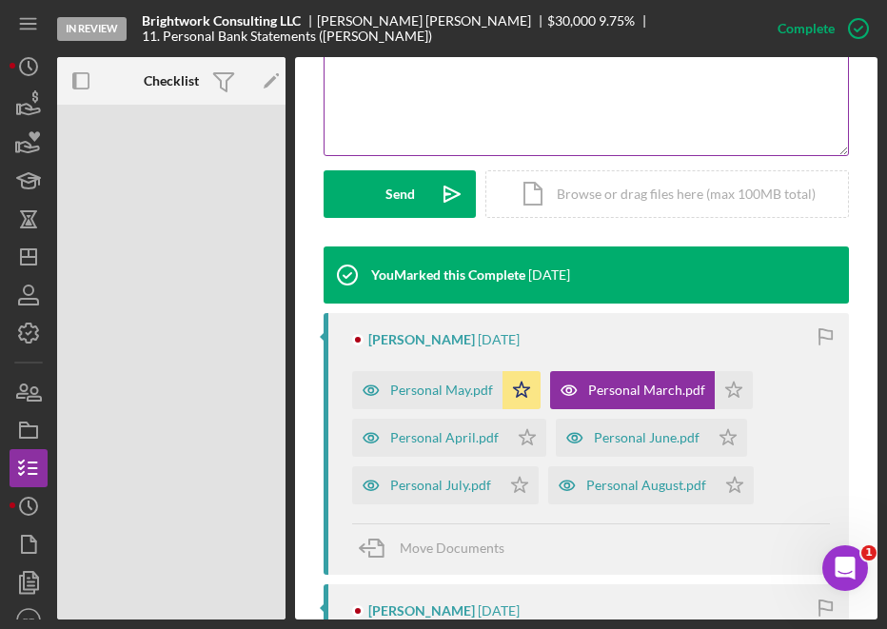
scroll to position [461, 0]
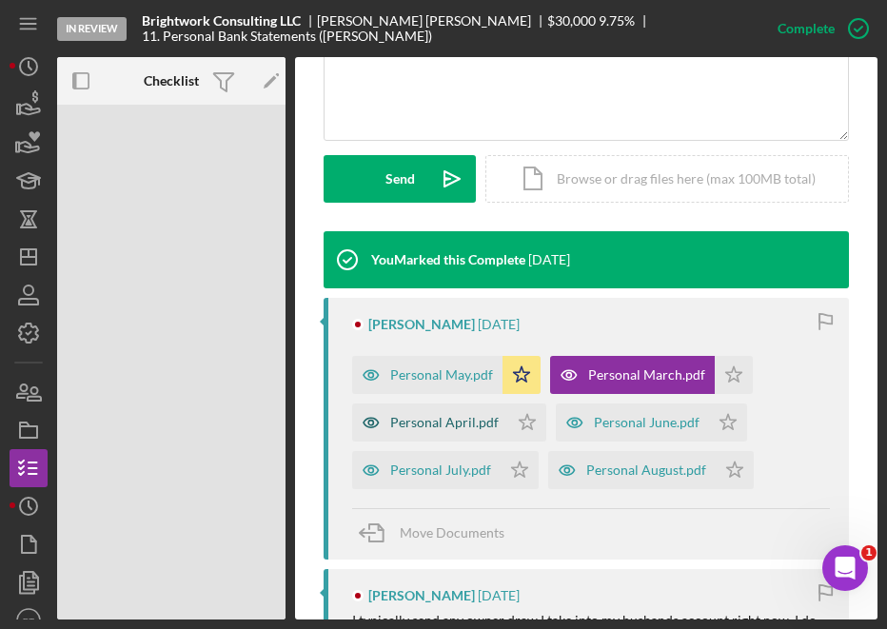
click at [455, 424] on div "Personal April.pdf" at bounding box center [444, 422] width 108 height 15
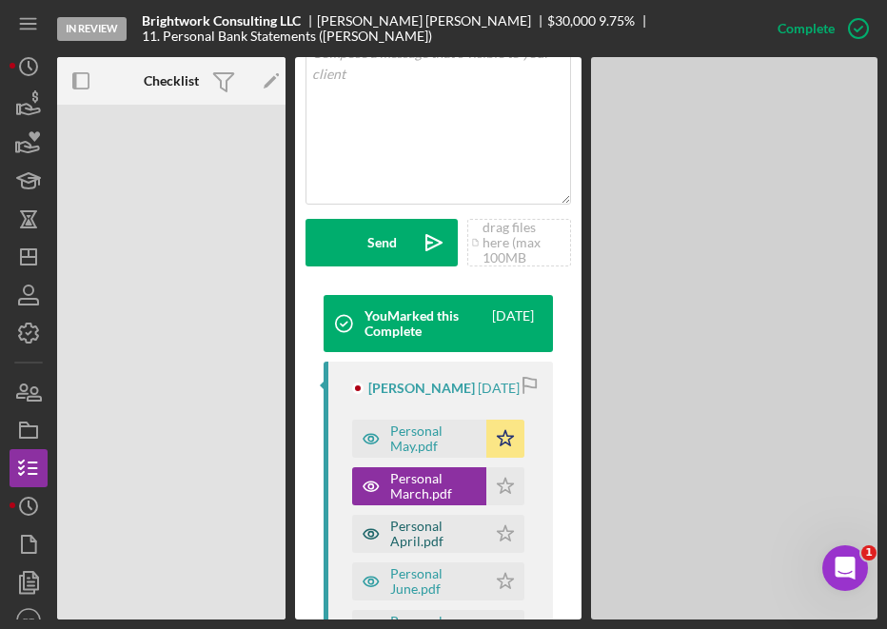
scroll to position [524, 0]
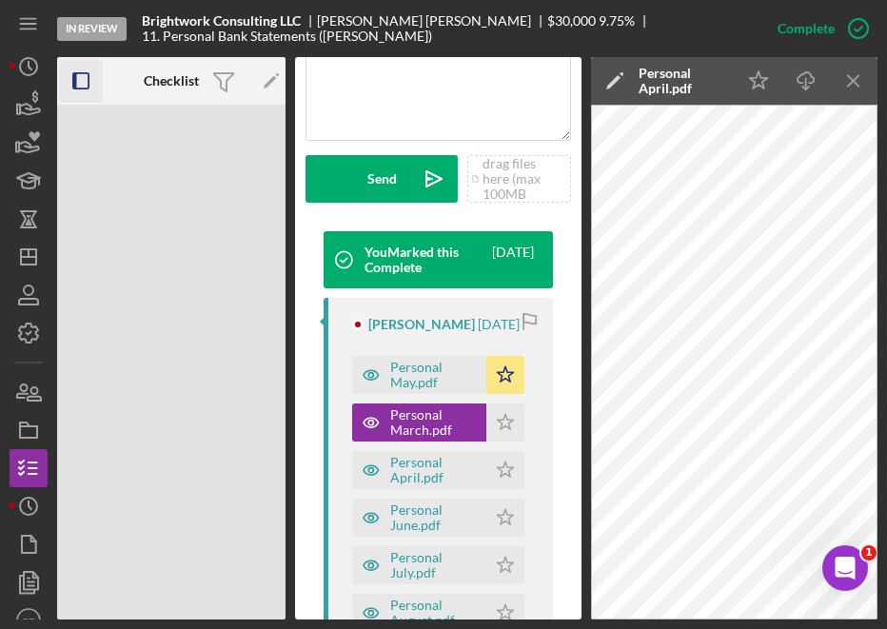
click at [81, 88] on rect "button" at bounding box center [80, 80] width 15 height 15
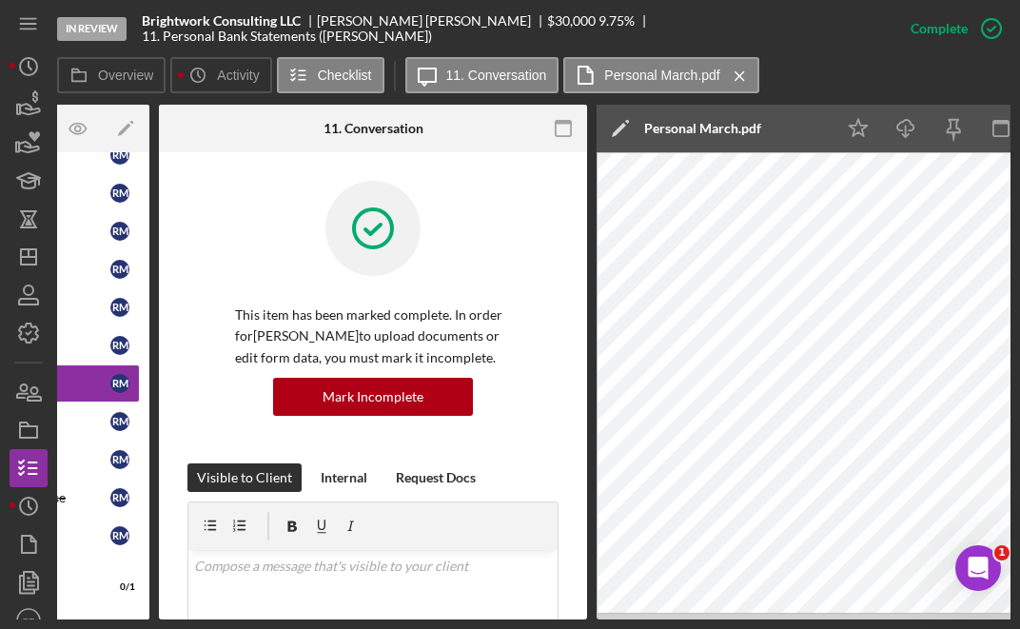
scroll to position [0, 398]
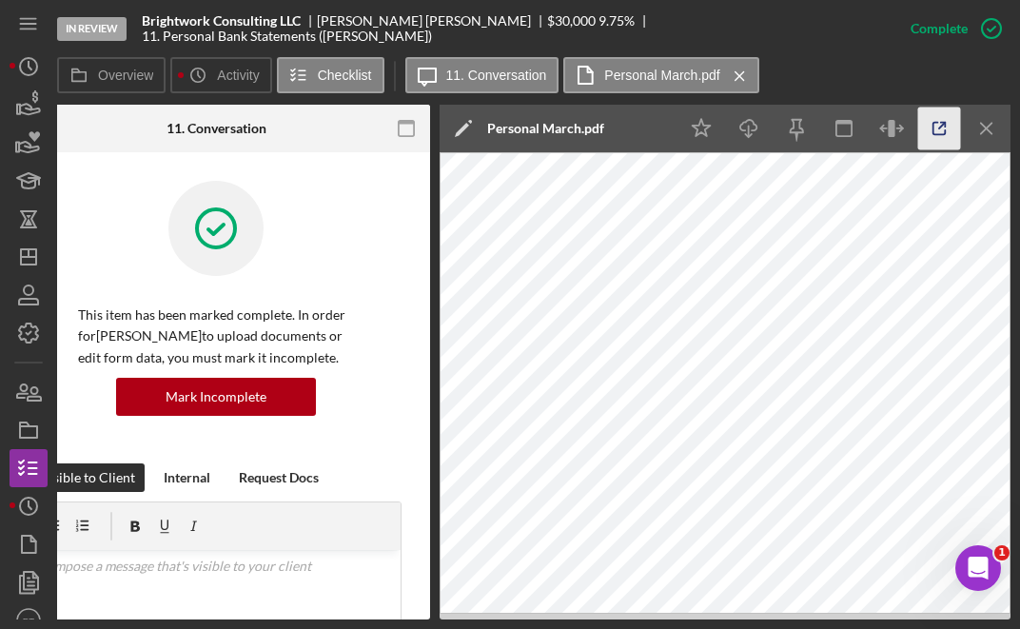
click at [944, 126] on polyline "button" at bounding box center [943, 125] width 5 height 5
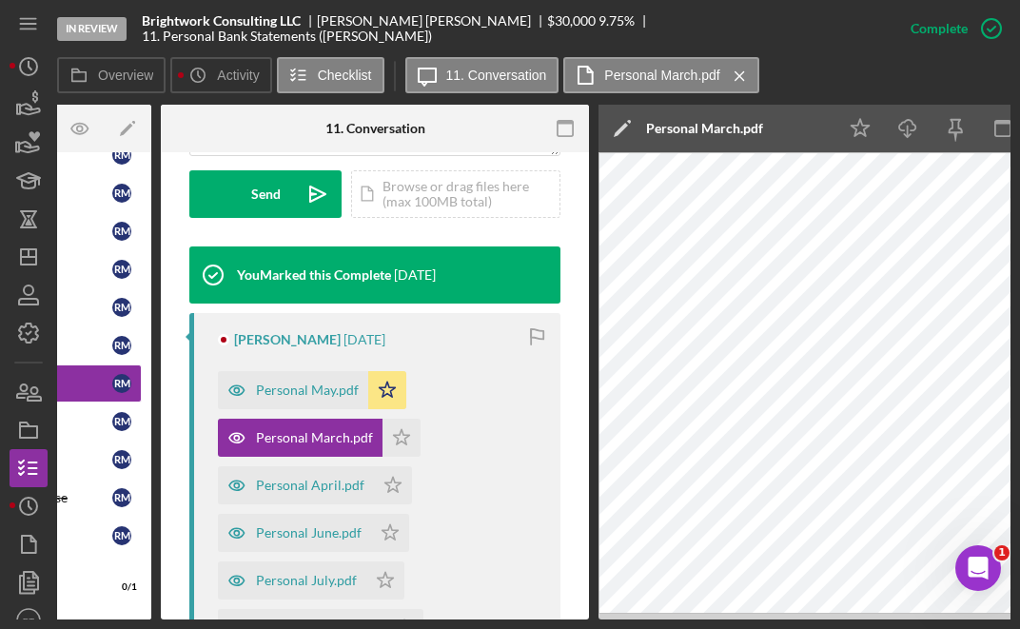
scroll to position [639, 0]
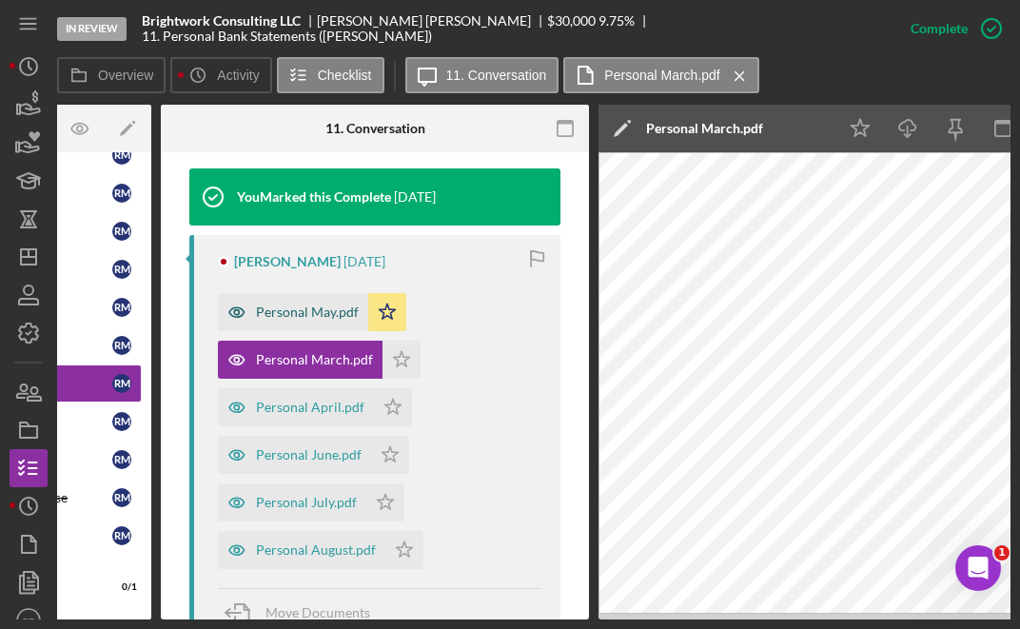
click at [288, 293] on div "Personal May.pdf" at bounding box center [293, 312] width 150 height 38
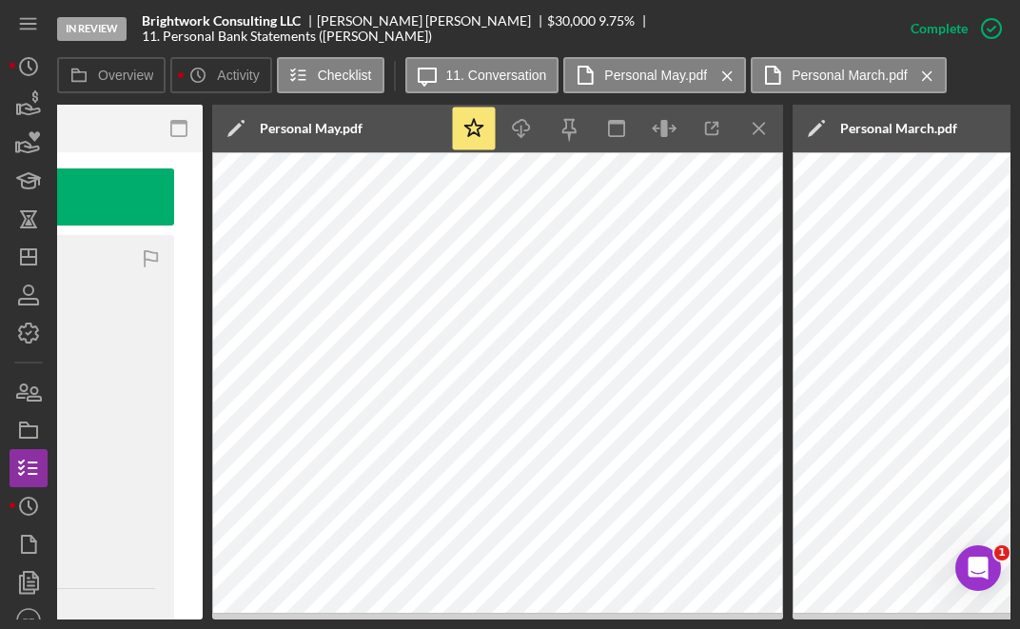
scroll to position [0, 785]
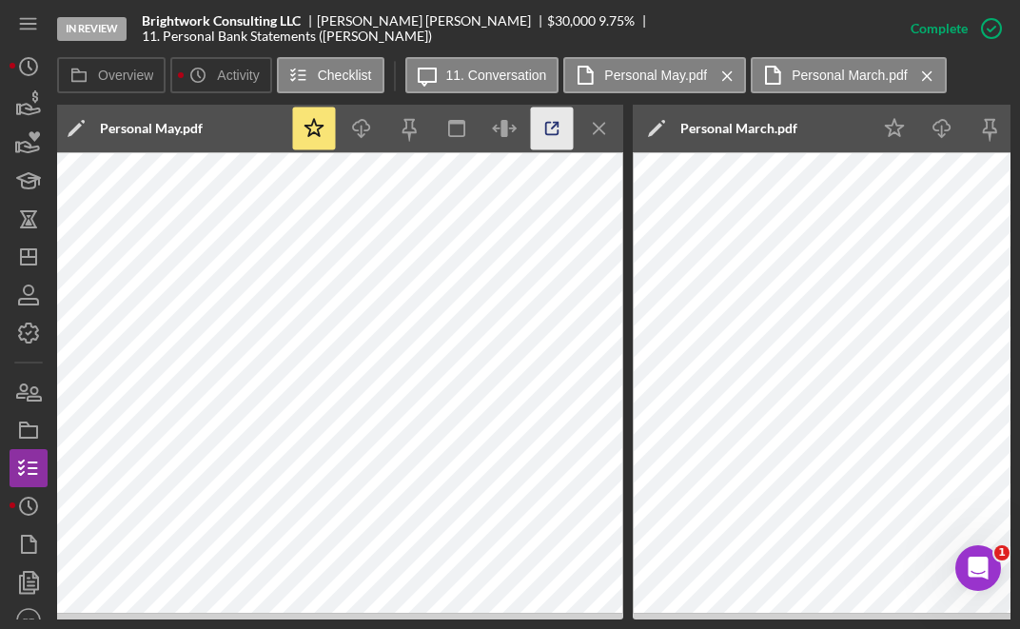
click at [545, 135] on icon "button" at bounding box center [552, 129] width 43 height 43
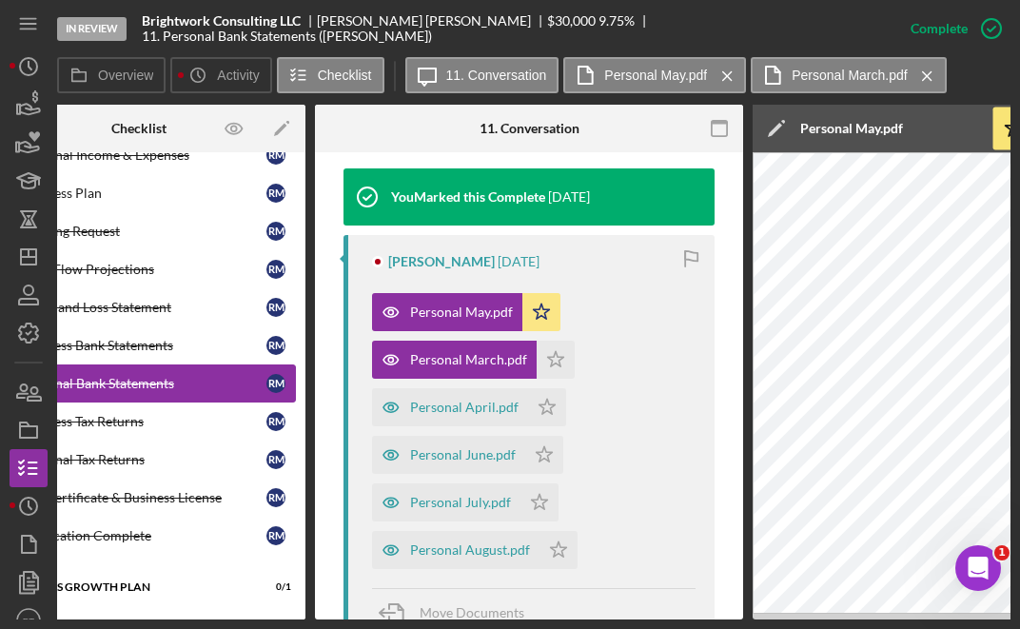
scroll to position [0, 74]
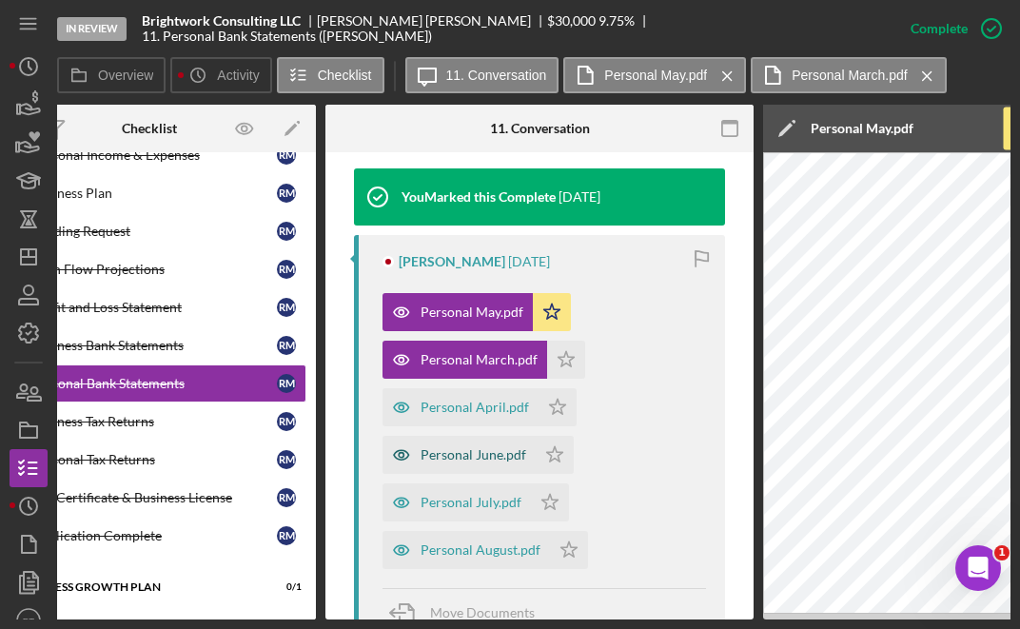
click at [499, 469] on div "Personal June.pdf" at bounding box center [459, 455] width 153 height 38
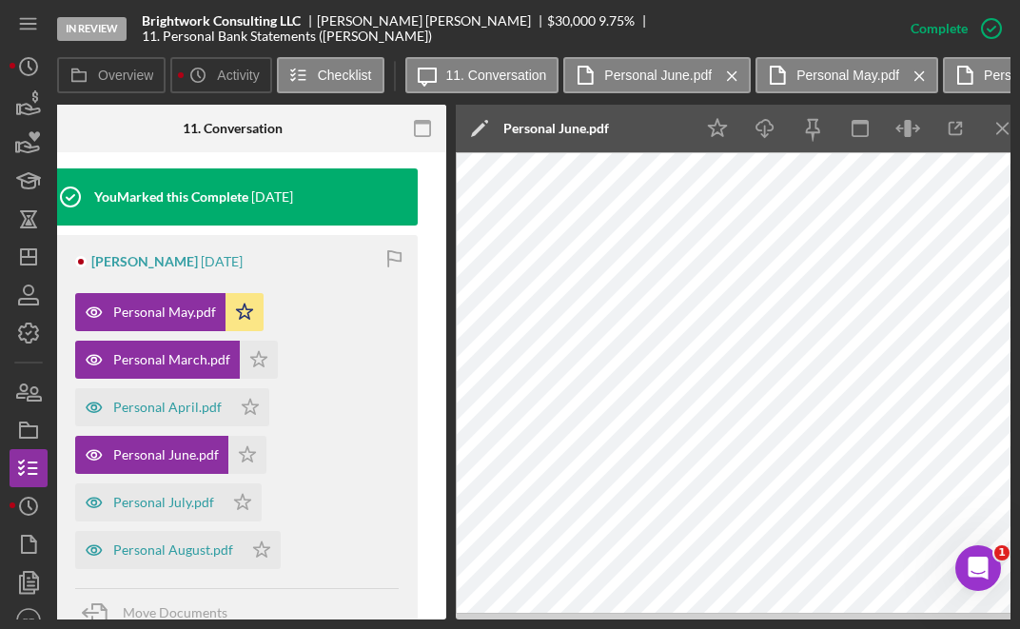
scroll to position [0, 561]
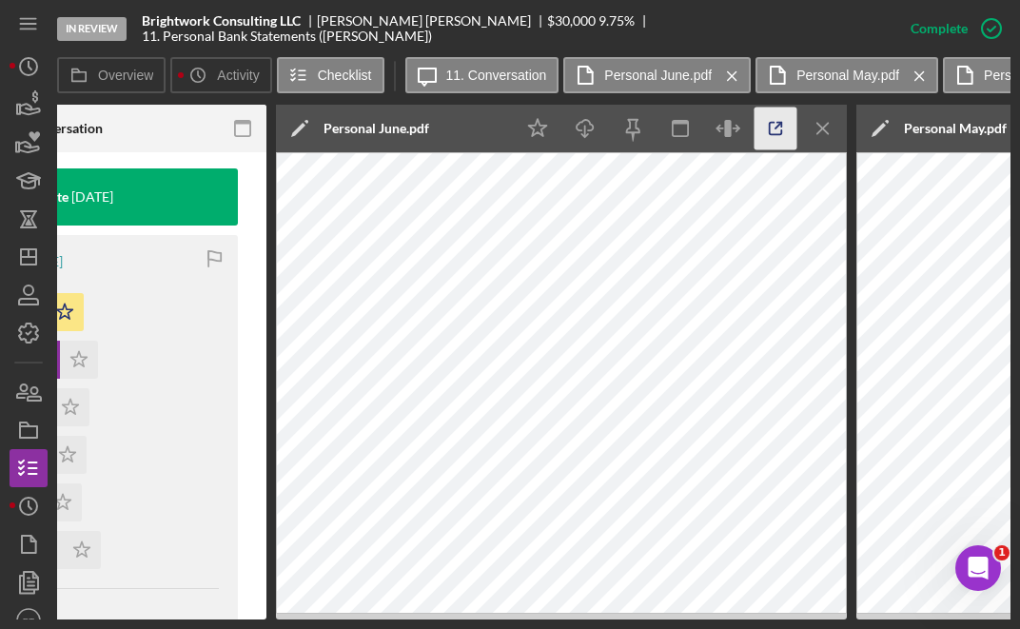
click at [768, 136] on icon "button" at bounding box center [776, 129] width 43 height 43
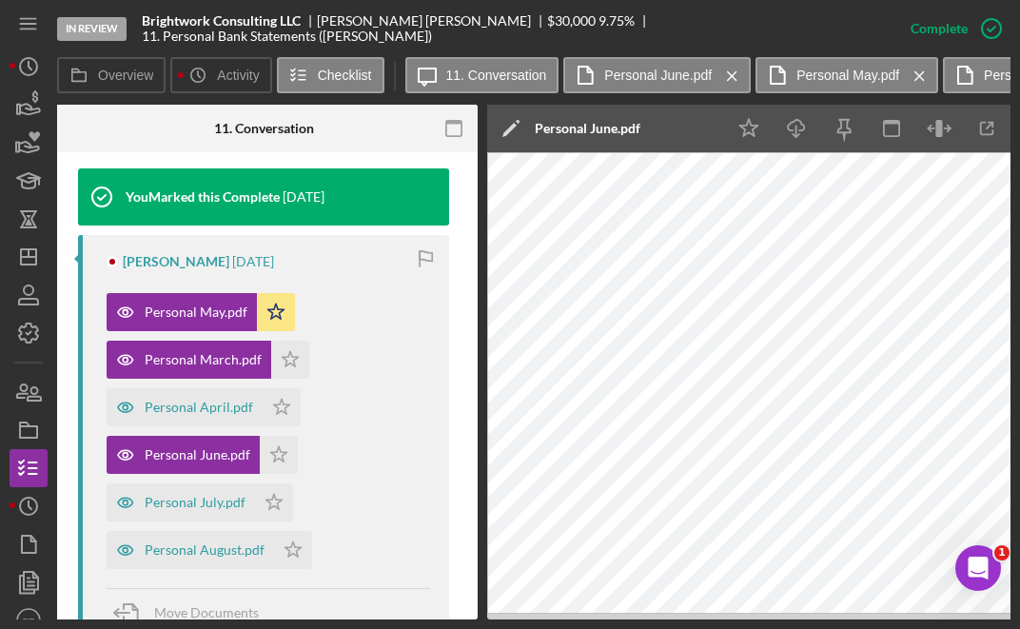
scroll to position [0, 283]
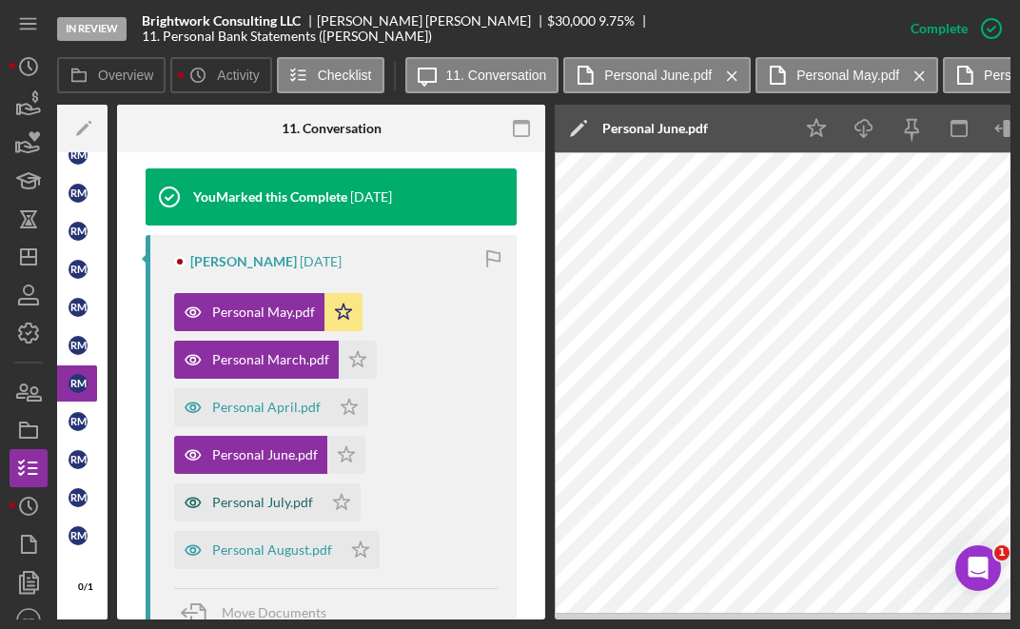
click at [271, 510] on div "Personal July.pdf" at bounding box center [248, 502] width 148 height 38
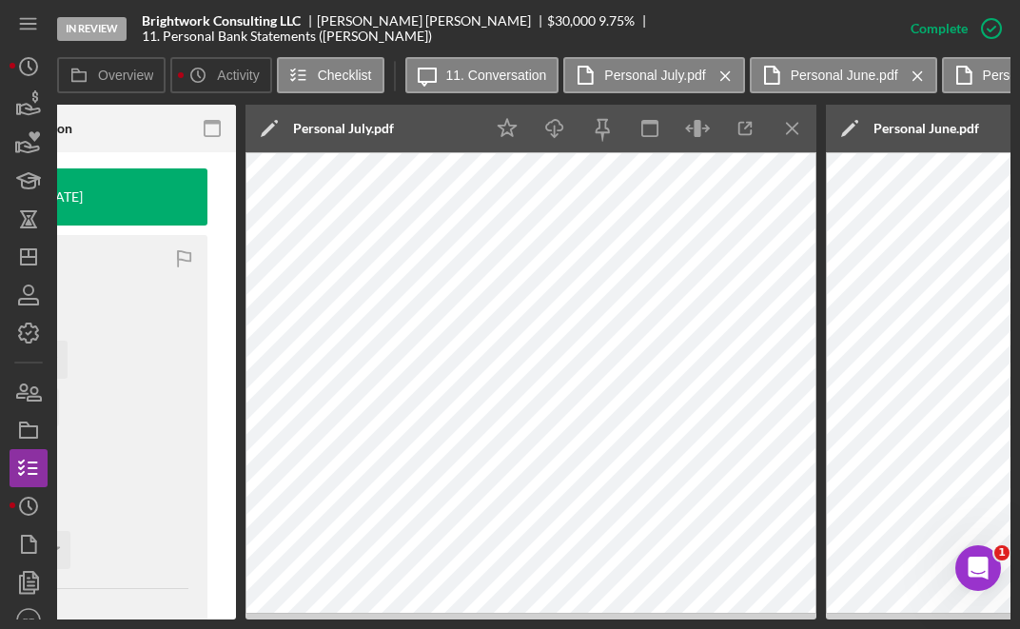
scroll to position [0, 743]
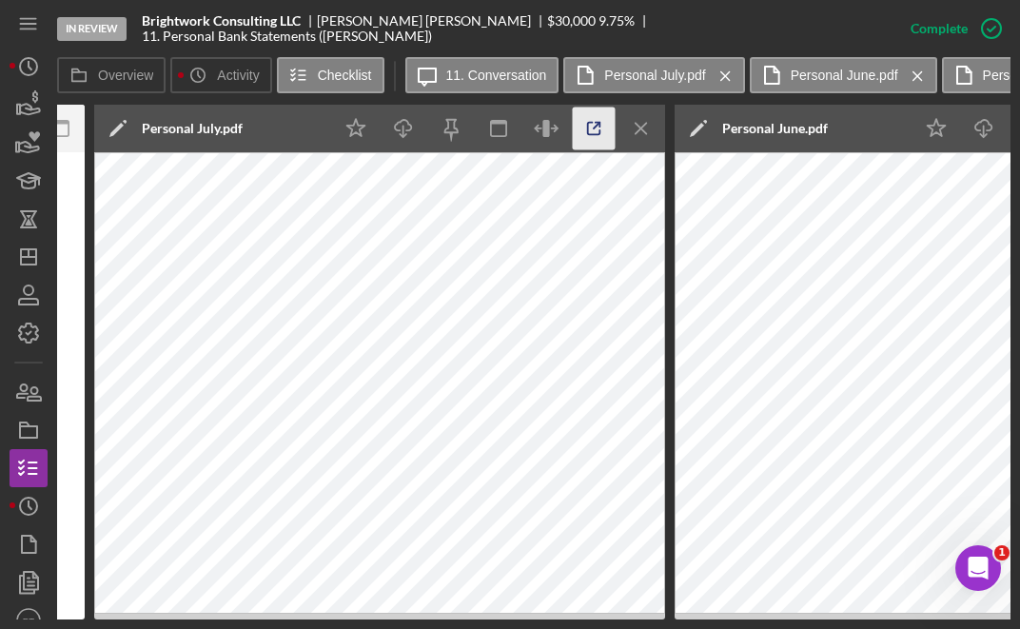
click at [594, 128] on line "button" at bounding box center [597, 126] width 6 height 6
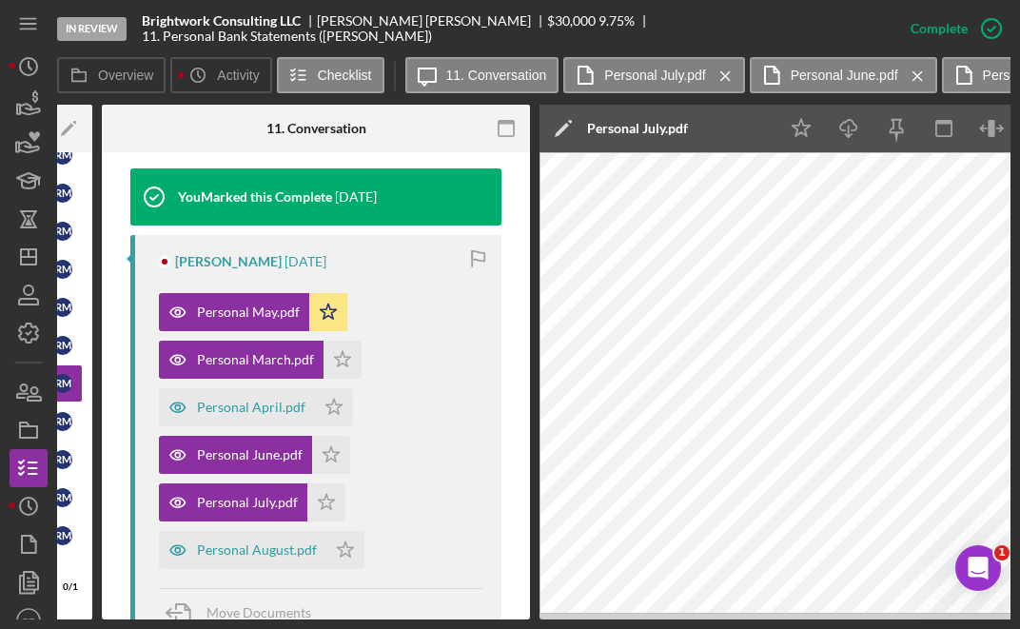
scroll to position [0, 275]
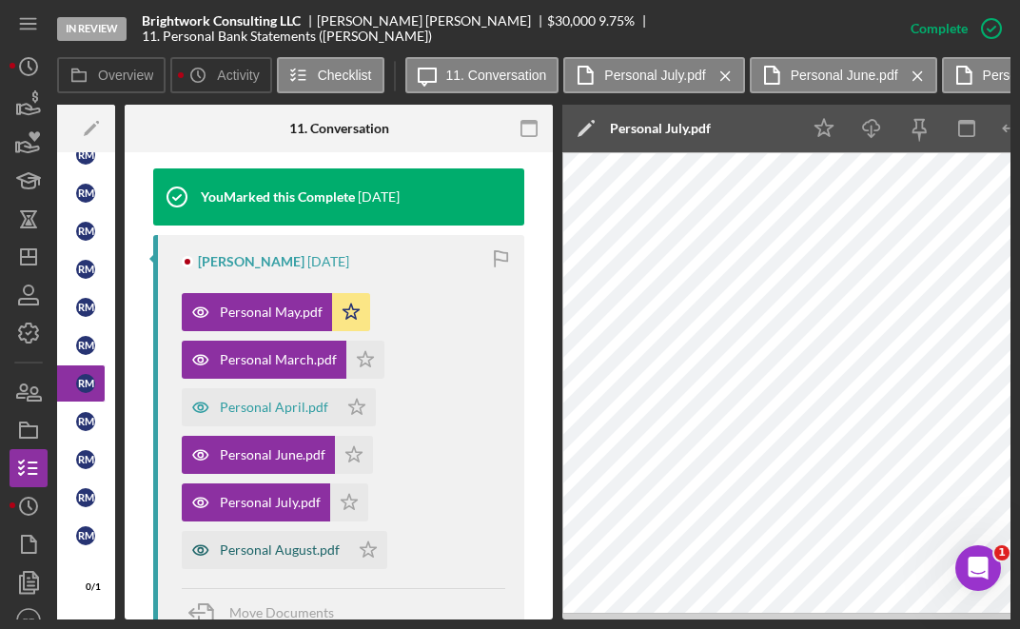
click at [245, 553] on div "Personal August.pdf" at bounding box center [280, 549] width 120 height 15
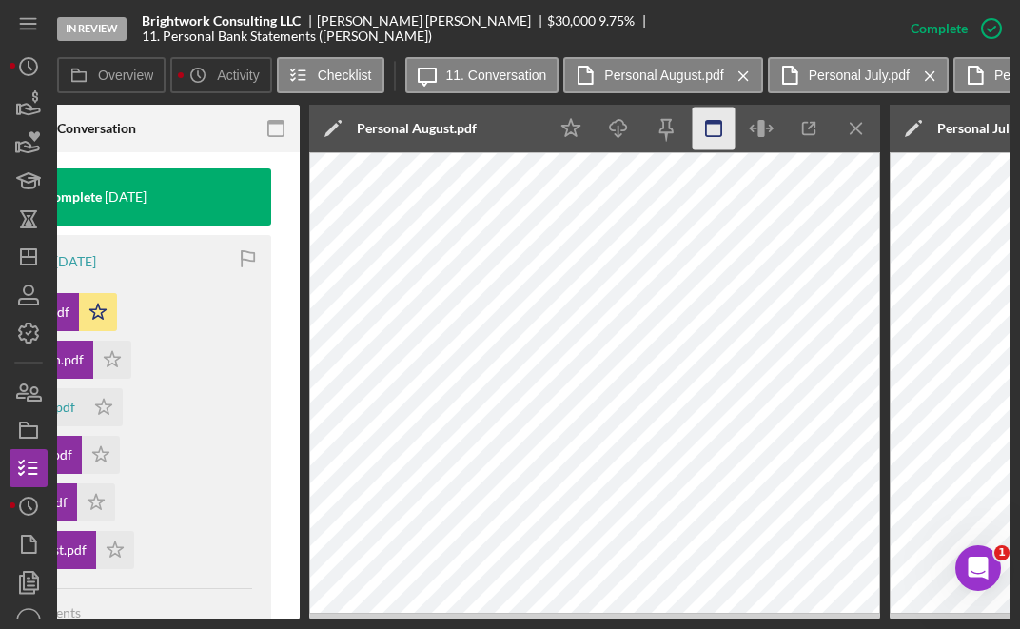
scroll to position [0, 581]
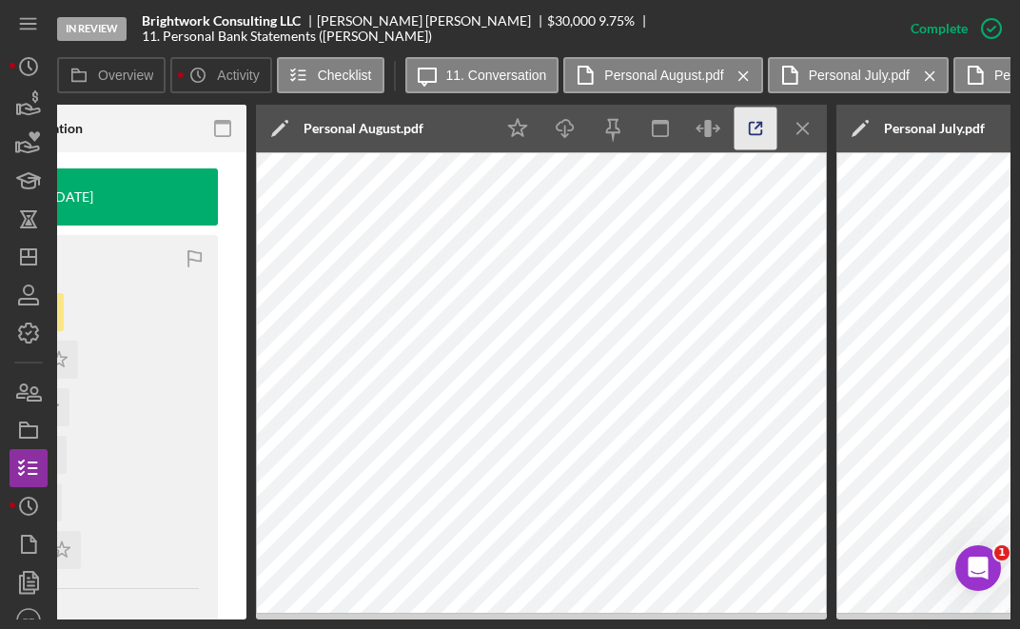
click at [765, 137] on icon "button" at bounding box center [756, 129] width 43 height 43
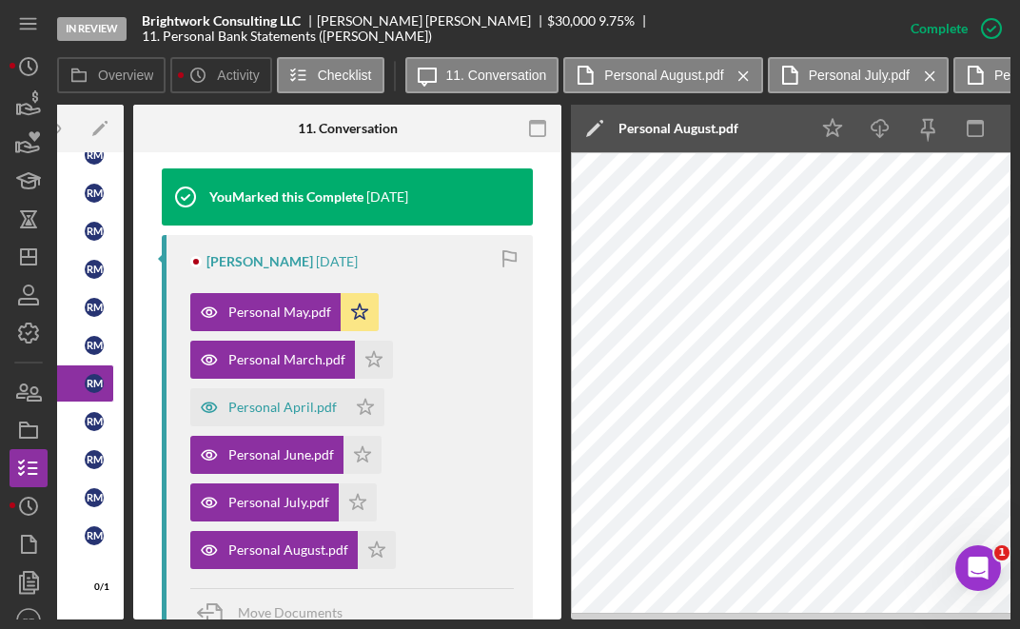
scroll to position [0, 211]
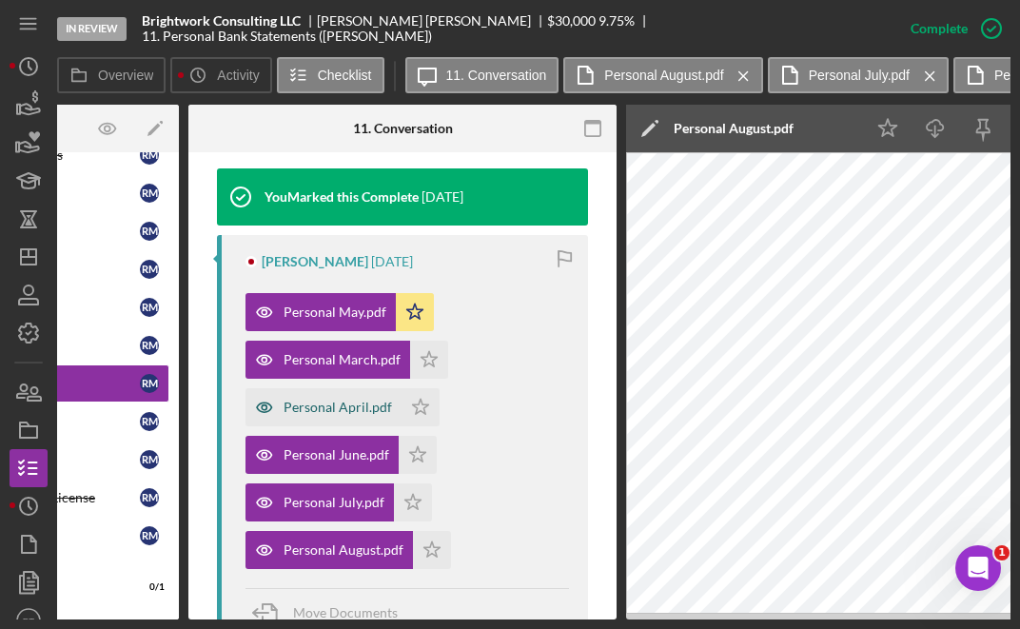
click at [320, 420] on div "Personal April.pdf" at bounding box center [323, 407] width 156 height 38
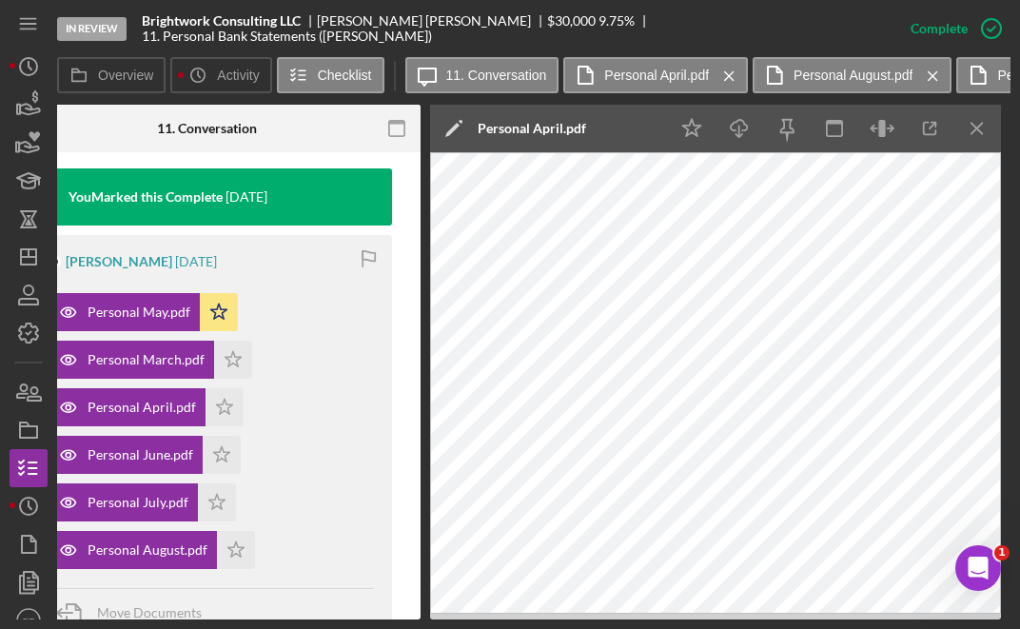
scroll to position [0, 513]
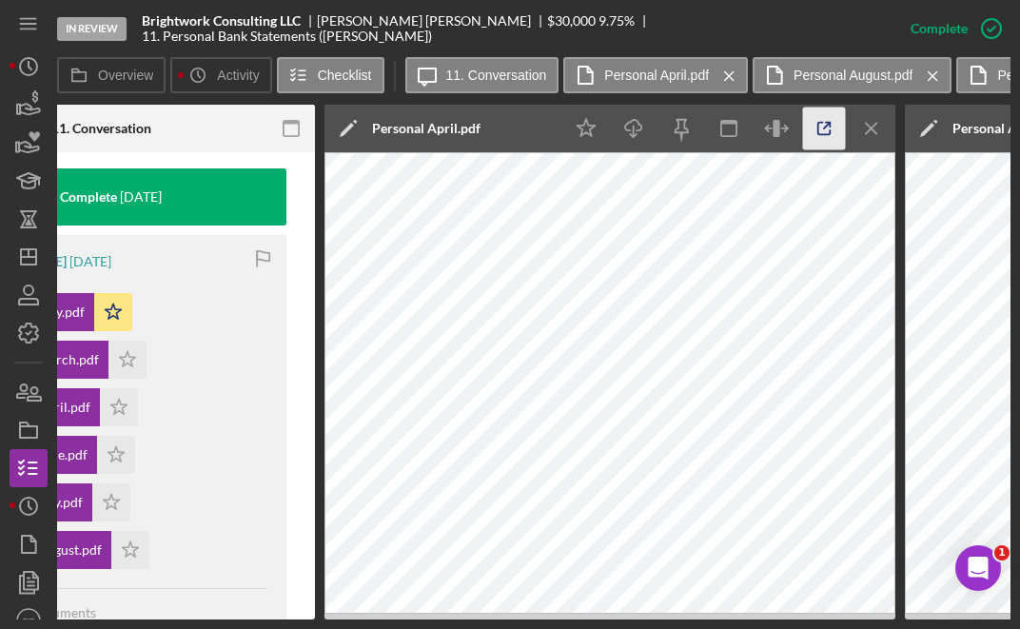
click at [837, 130] on icon "button" at bounding box center [824, 129] width 43 height 43
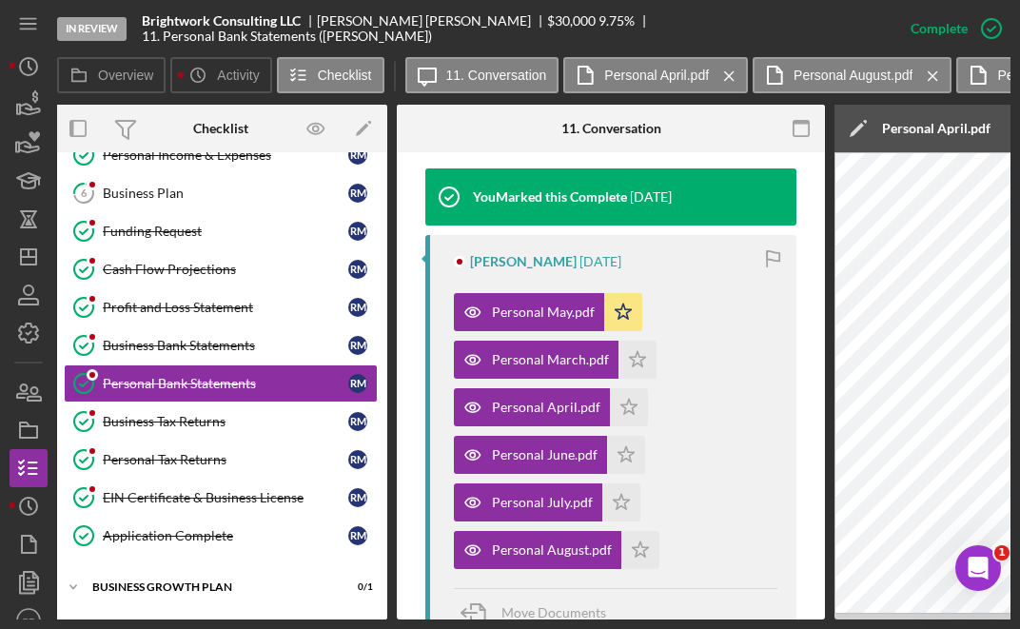
scroll to position [0, 0]
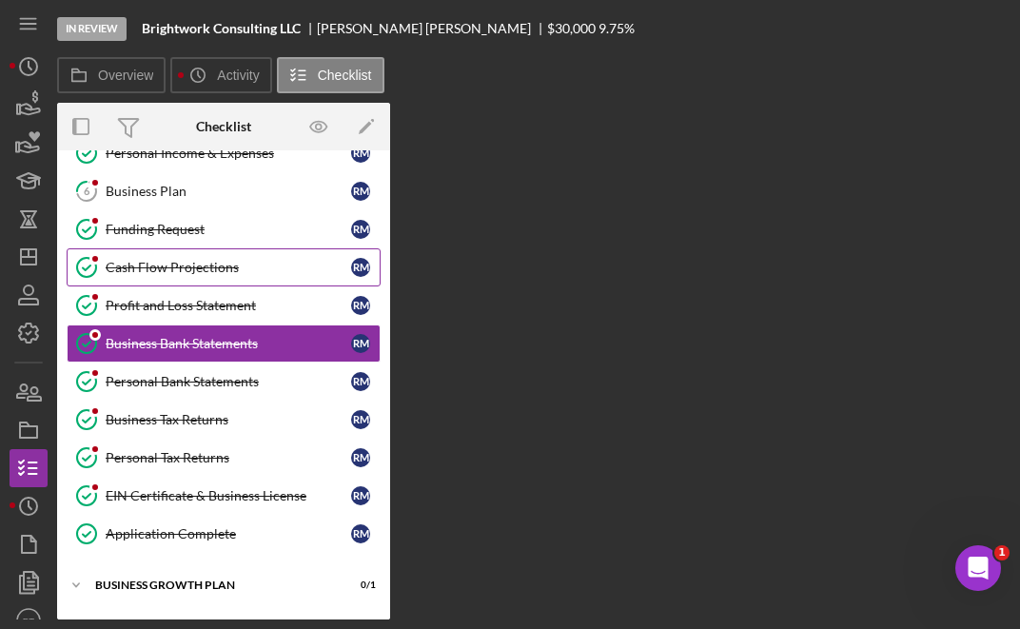
click at [192, 281] on link "Cash Flow Projections Cash Flow Projections R M" at bounding box center [224, 267] width 314 height 38
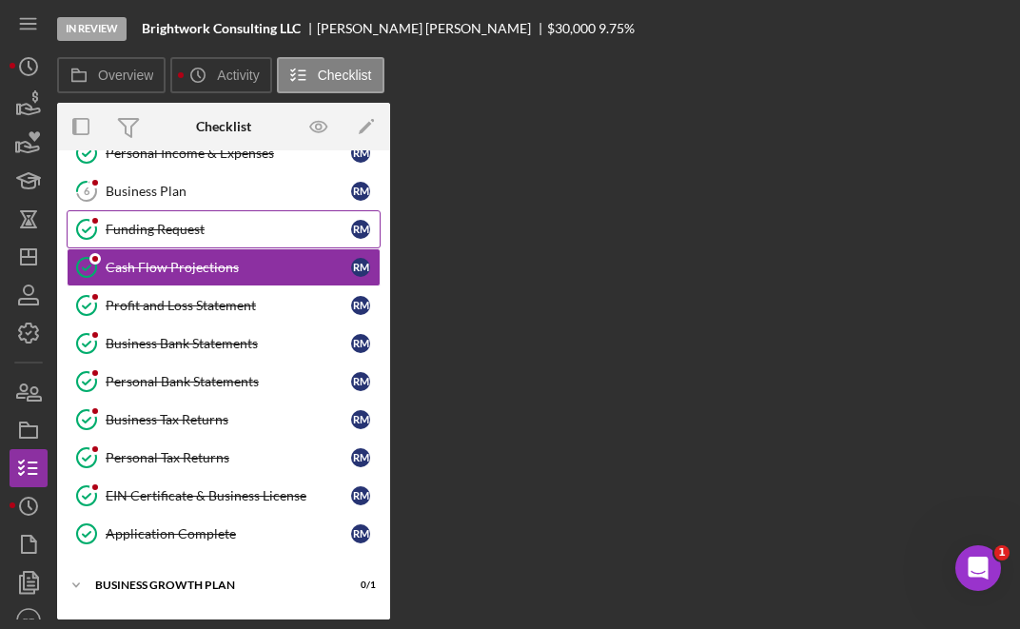
scroll to position [212, 0]
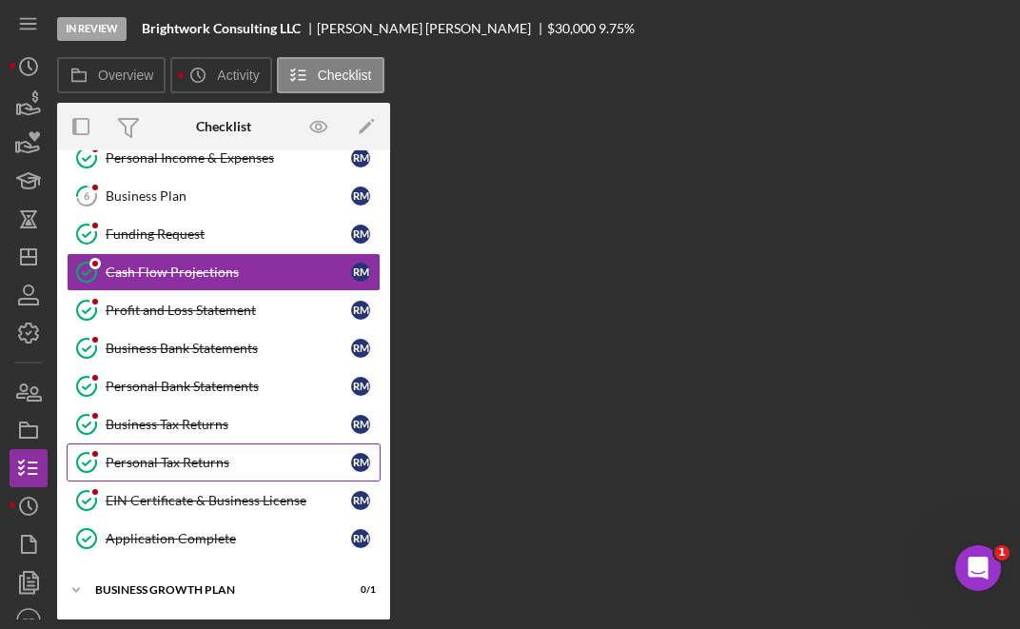
click at [187, 448] on link "Personal Tax Returns Personal Tax Returns R M" at bounding box center [224, 462] width 314 height 38
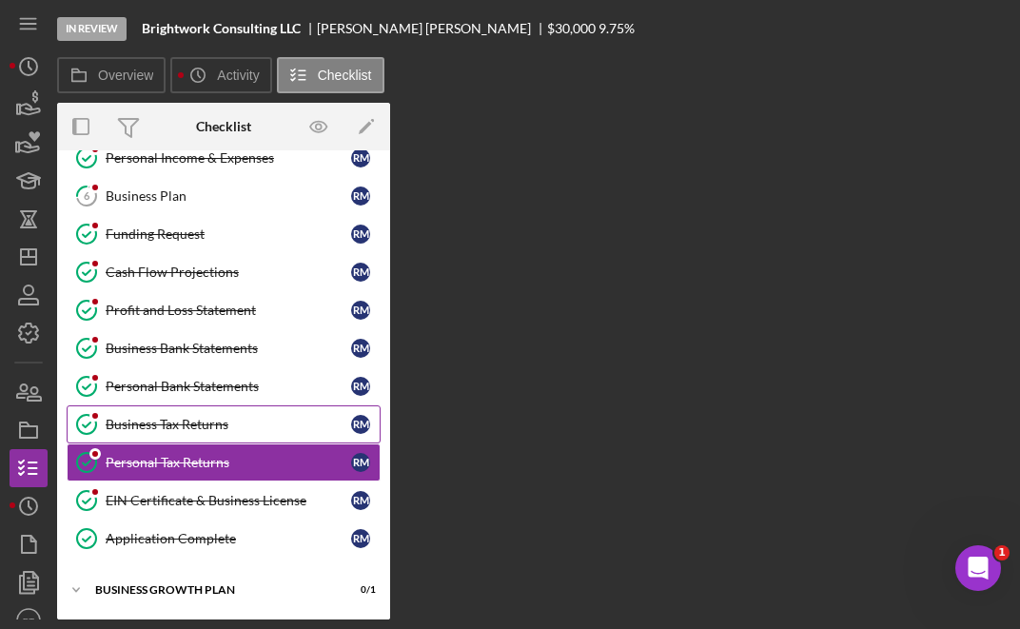
click at [181, 431] on div "Business Tax Returns" at bounding box center [228, 424] width 245 height 15
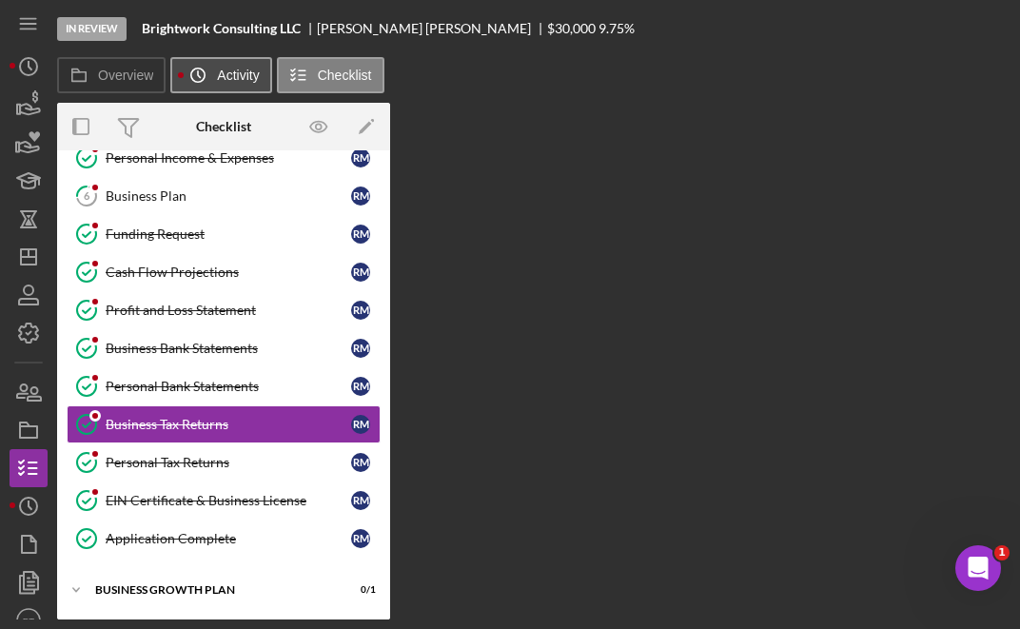
click at [249, 85] on button "Icon/History Activity" at bounding box center [220, 75] width 101 height 36
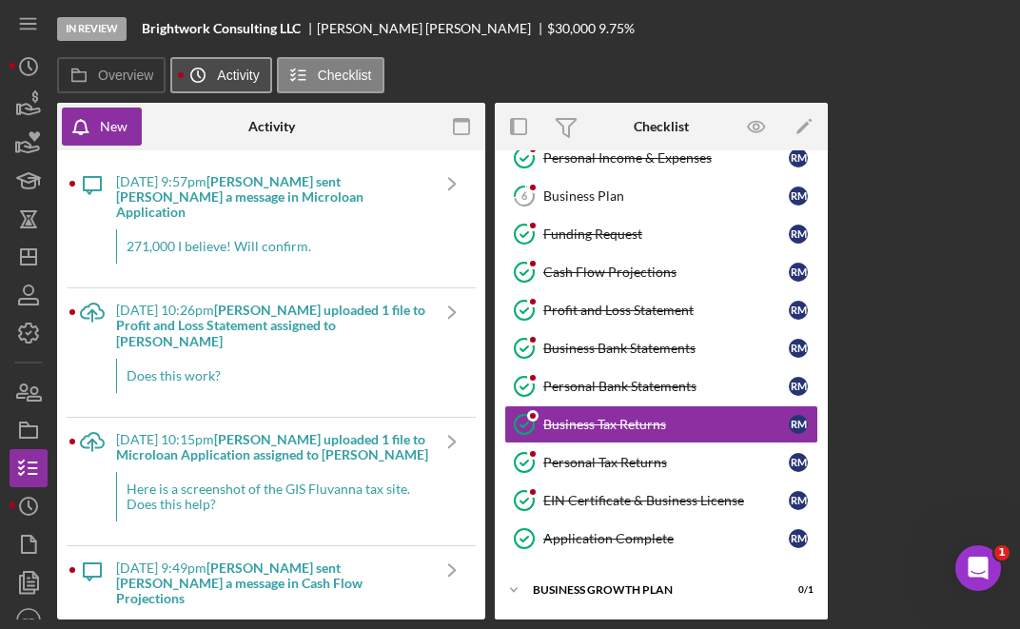
click at [192, 85] on icon "Icon/History" at bounding box center [198, 75] width 38 height 38
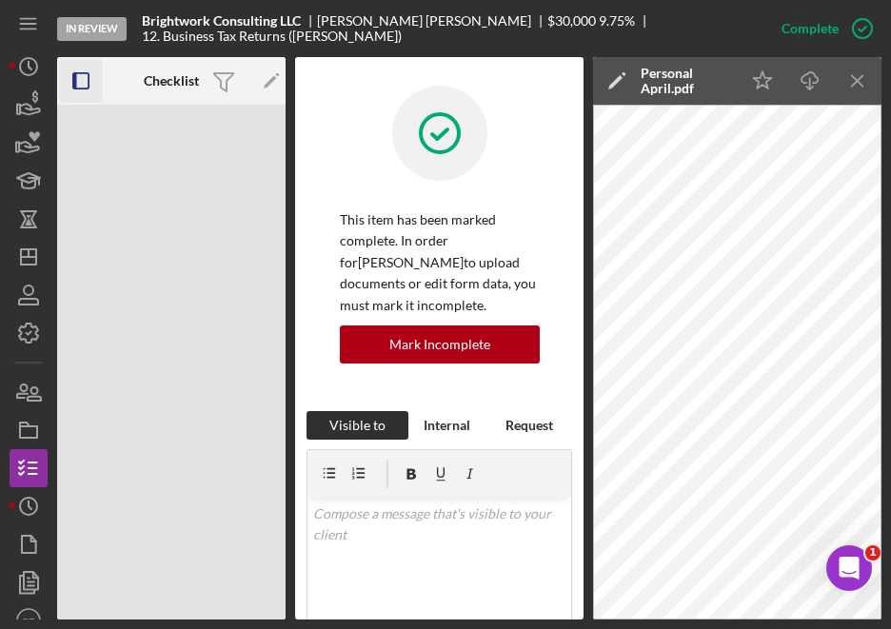
click at [80, 87] on icon "button" at bounding box center [81, 81] width 43 height 43
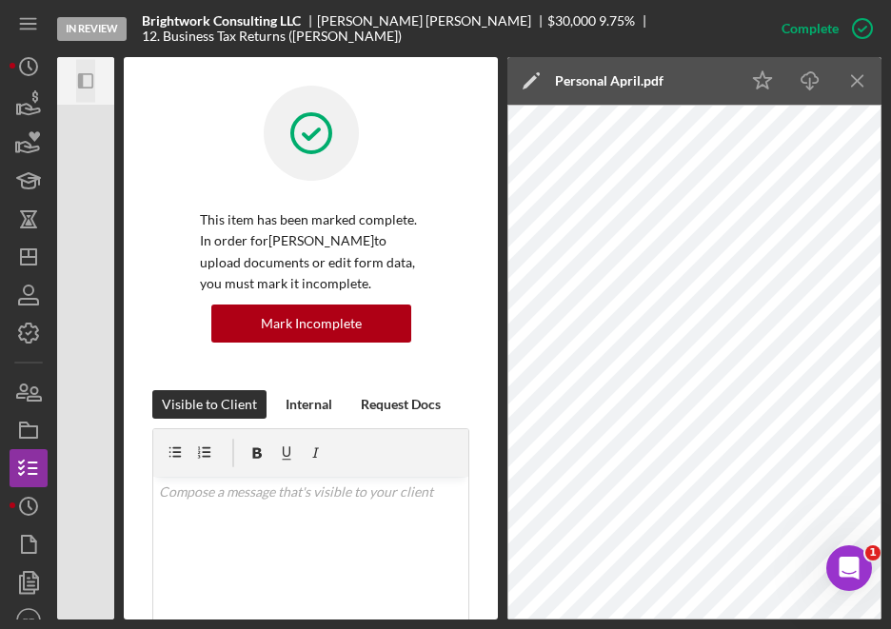
click at [80, 81] on icon "button" at bounding box center [80, 80] width 5 height 15
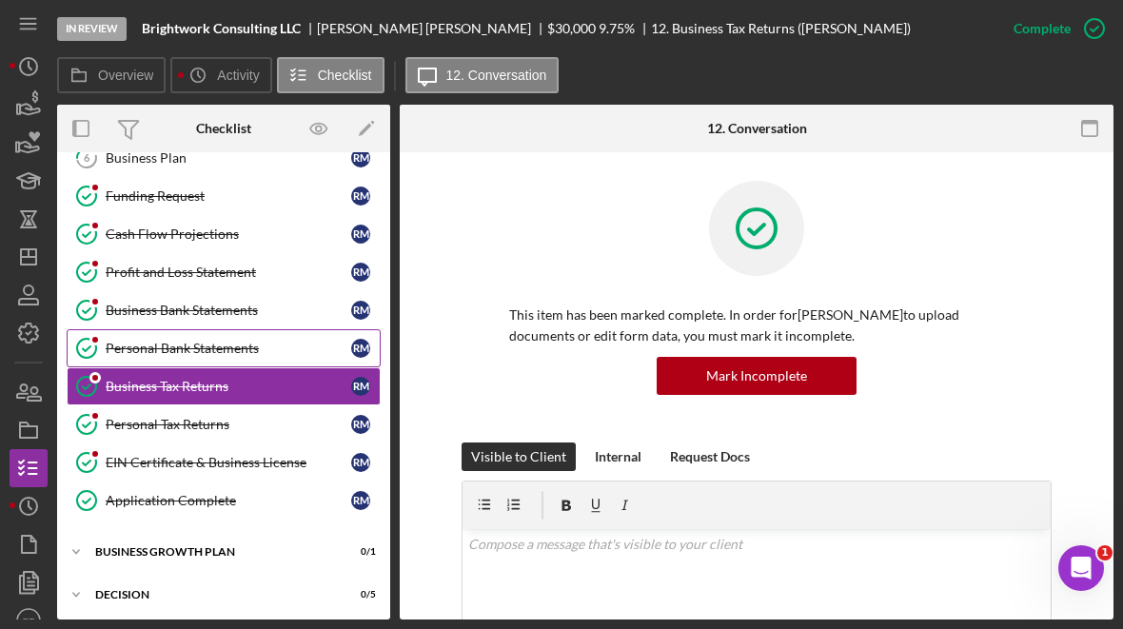
scroll to position [216, 0]
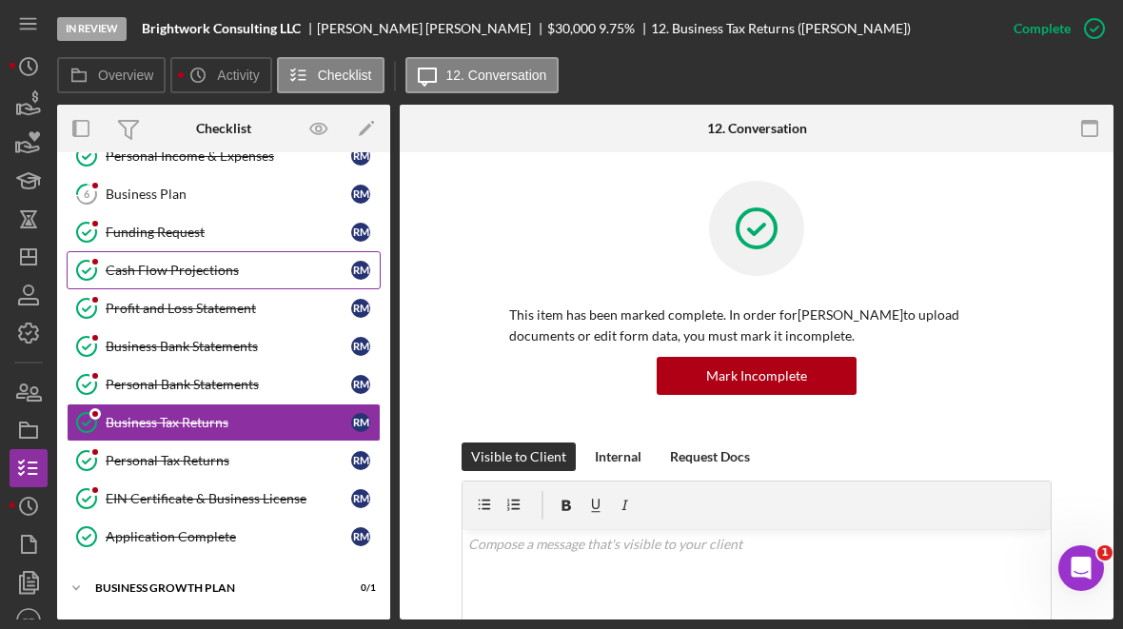
click at [136, 277] on link "Cash Flow Projections Cash Flow Projections R M" at bounding box center [224, 270] width 314 height 38
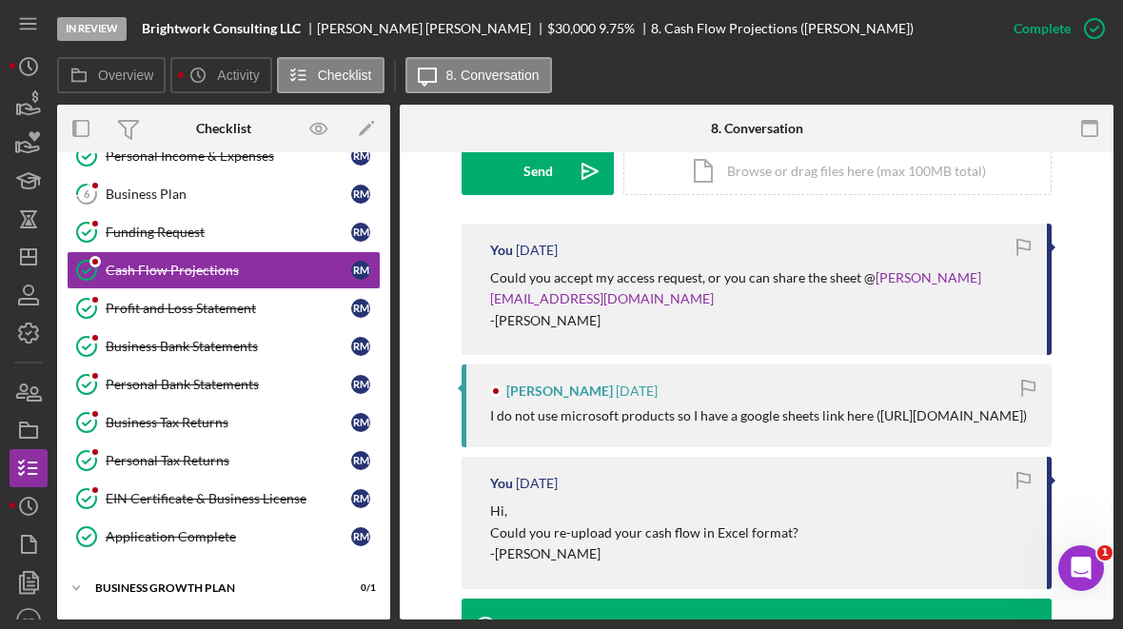
scroll to position [614, 0]
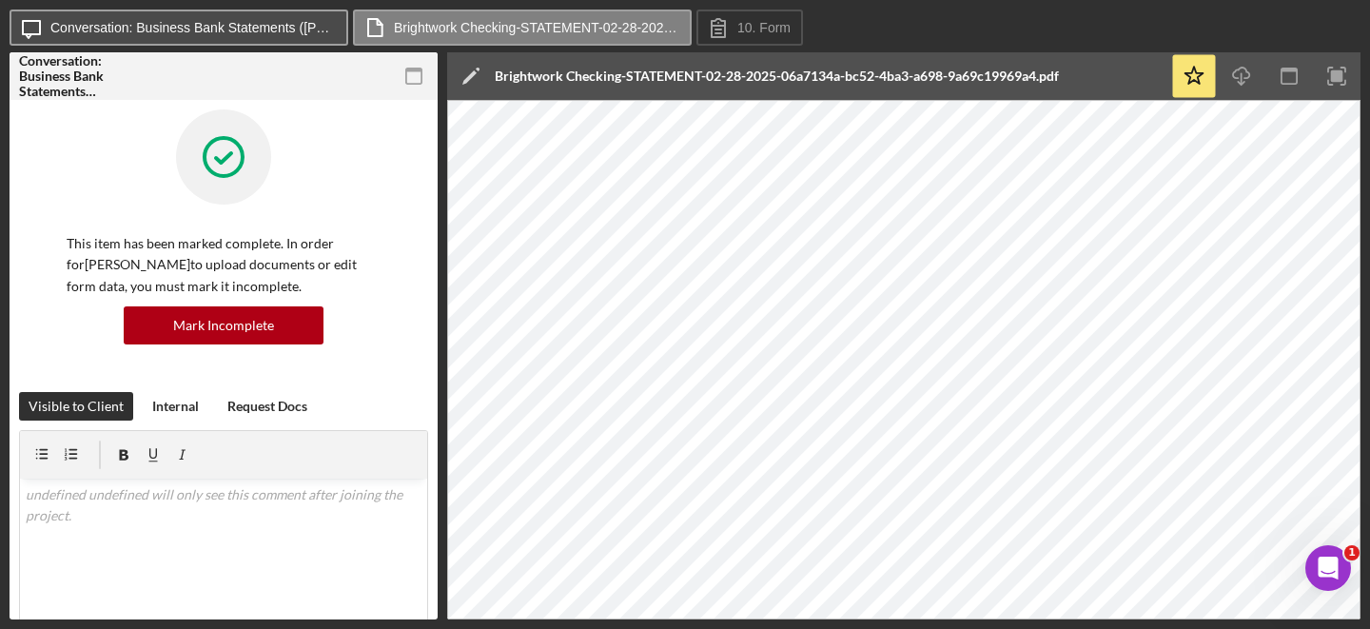
click at [276, 33] on label "Conversation: Business Bank Statements ([PERSON_NAME])" at bounding box center [192, 27] width 285 height 15
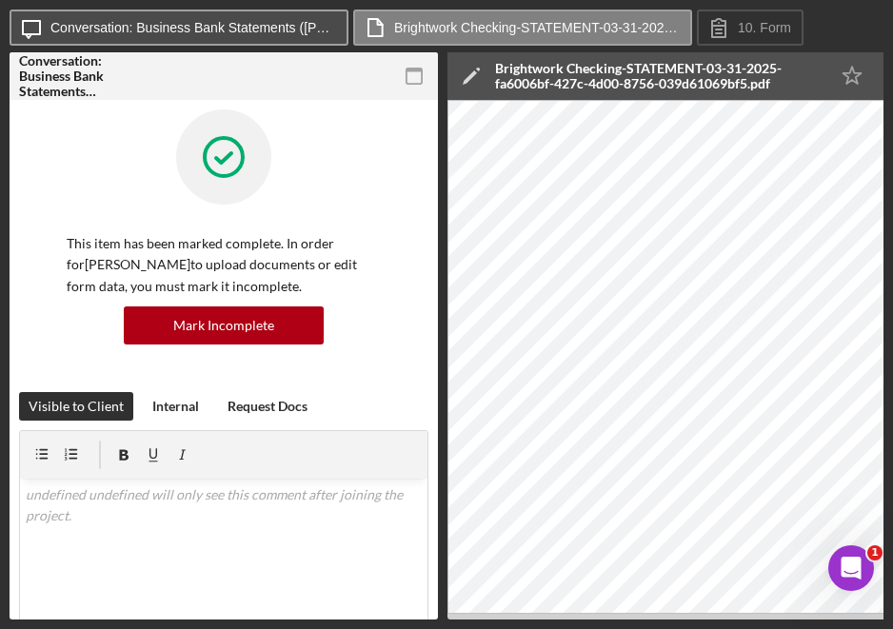
click at [281, 23] on label "Conversation: Business Bank Statements ([PERSON_NAME])" at bounding box center [192, 27] width 285 height 15
click at [247, 35] on button "Icon/Message Conversation: Business Bank Statements ([PERSON_NAME])" at bounding box center [179, 28] width 339 height 36
click at [265, 33] on label "Conversation: Business Bank Statements ([PERSON_NAME])" at bounding box center [192, 27] width 285 height 15
click at [243, 31] on label "Conversation: Business Bank Statements (Rachel M.)" at bounding box center [192, 27] width 285 height 15
click at [244, 35] on button "Icon/Message Conversation: Business Bank Statements ([PERSON_NAME])" at bounding box center [179, 28] width 339 height 36
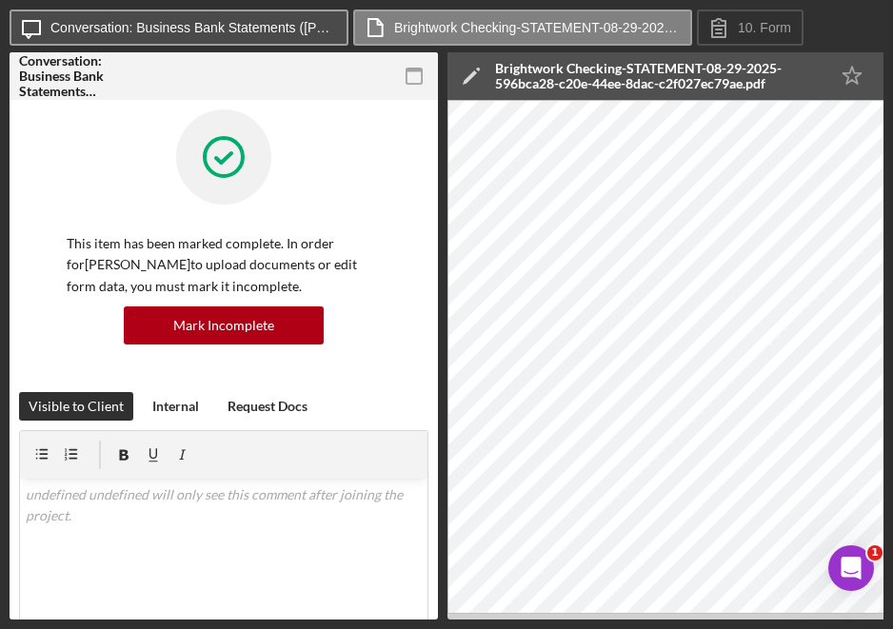
click at [320, 40] on button "Icon/Message Conversation: Business Bank Statements ([PERSON_NAME])" at bounding box center [179, 28] width 339 height 36
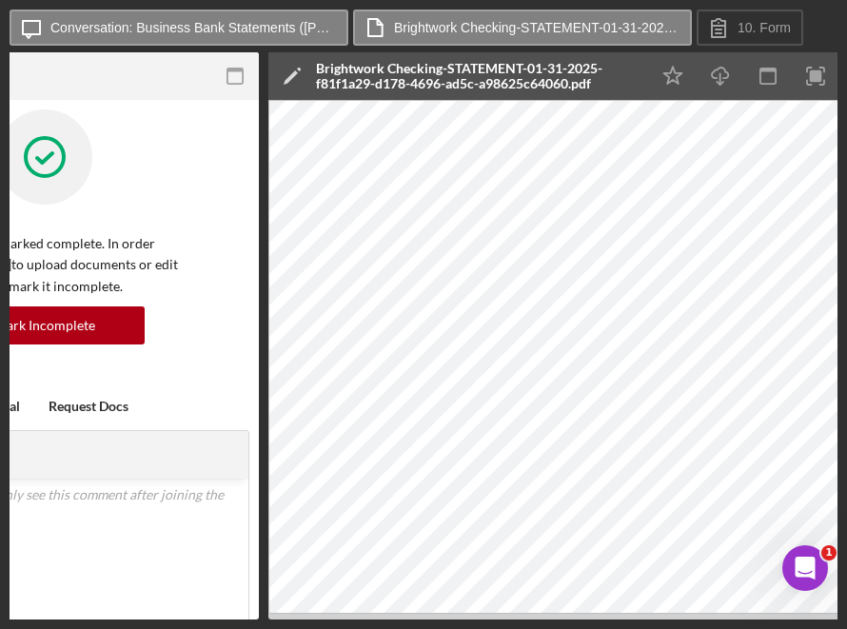
scroll to position [0, 181]
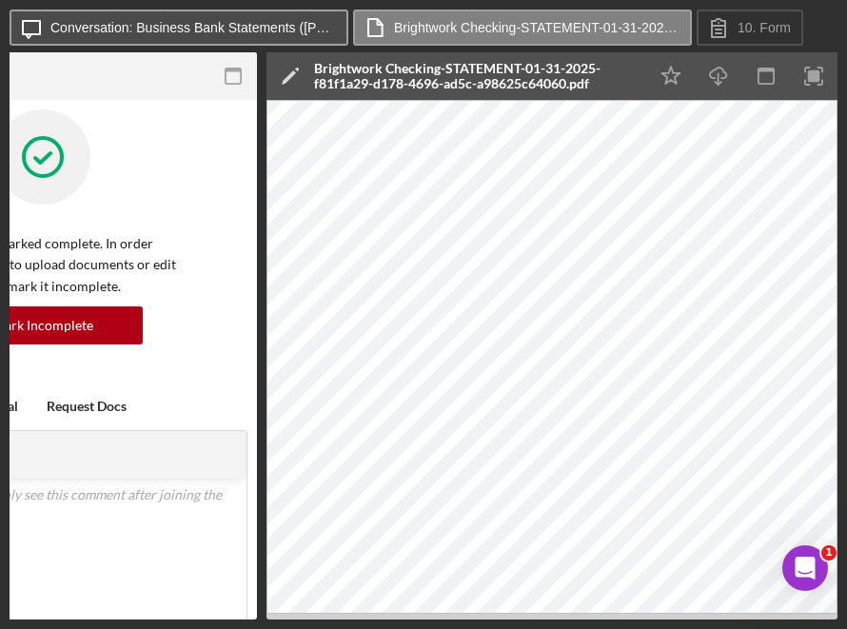
click at [250, 18] on button "Icon/Message Conversation: Business Bank Statements ([PERSON_NAME])" at bounding box center [179, 28] width 339 height 36
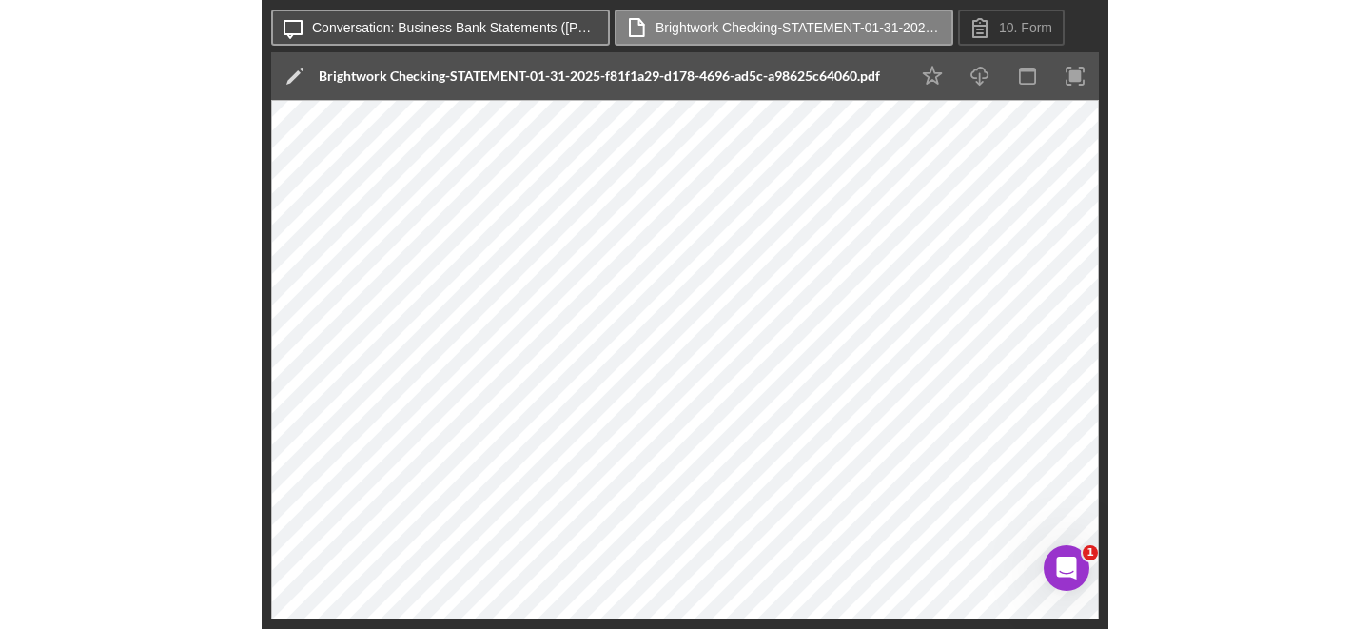
scroll to position [0, 0]
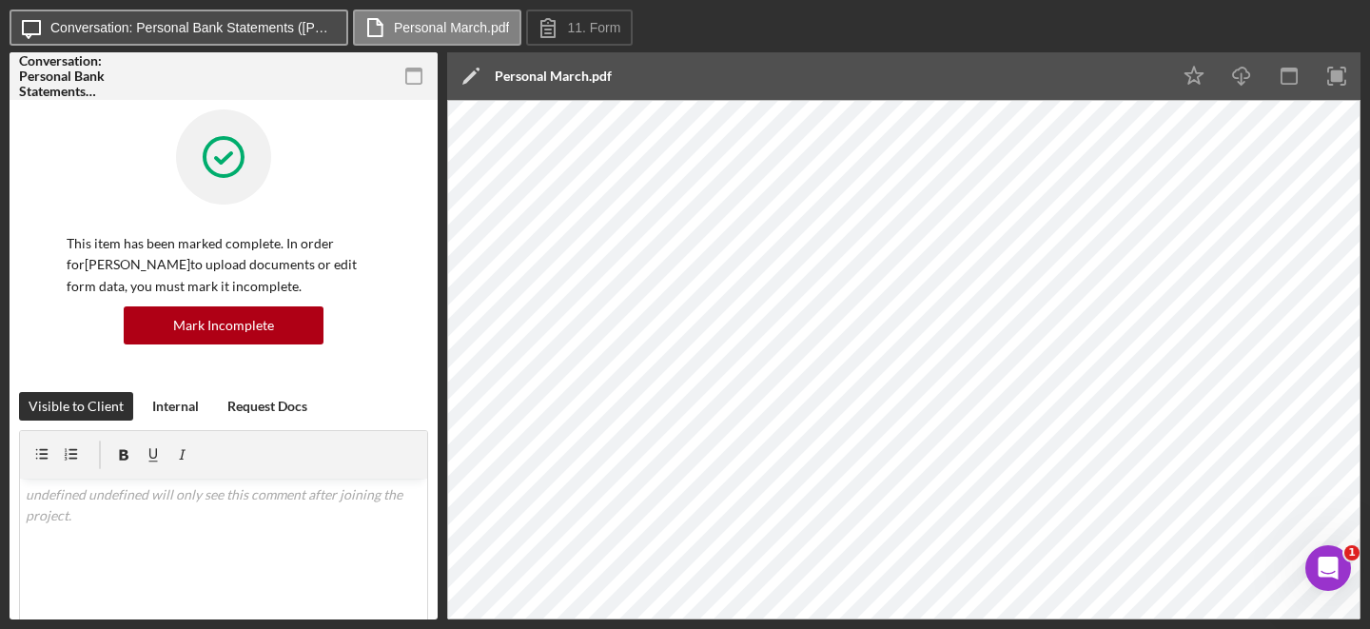
click at [181, 32] on label "Conversation: Personal Bank Statements ([PERSON_NAME])" at bounding box center [192, 27] width 285 height 15
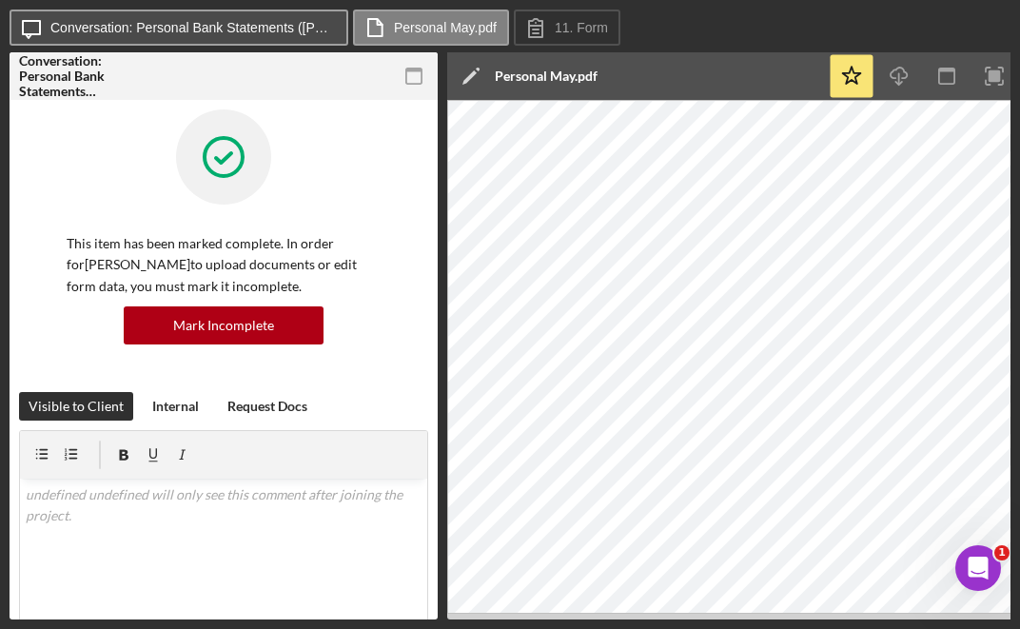
click at [262, 27] on label "Conversation: Personal Bank Statements ([PERSON_NAME])" at bounding box center [192, 27] width 285 height 15
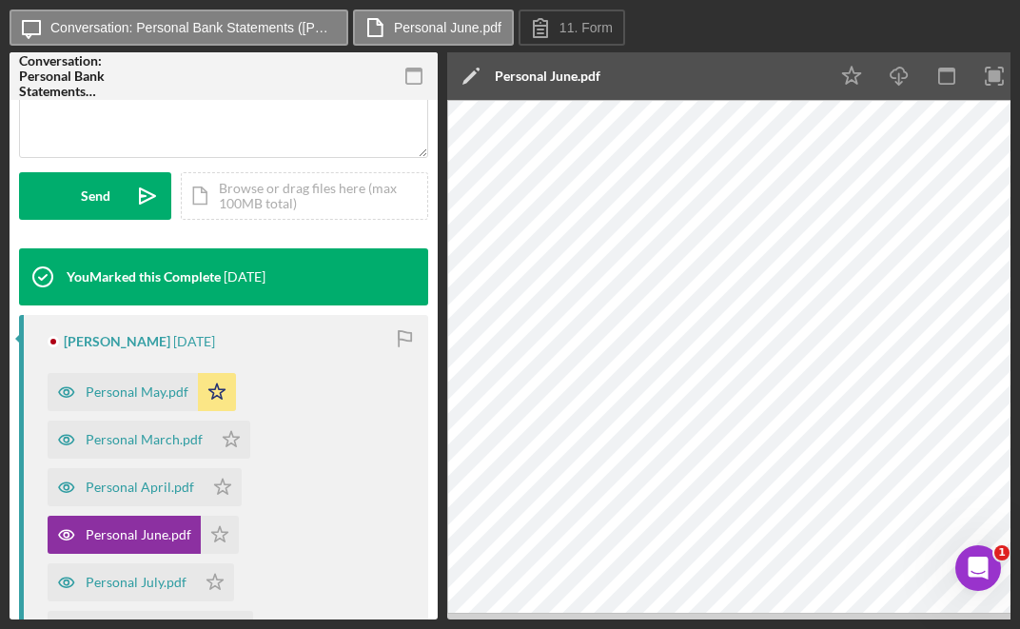
scroll to position [521, 0]
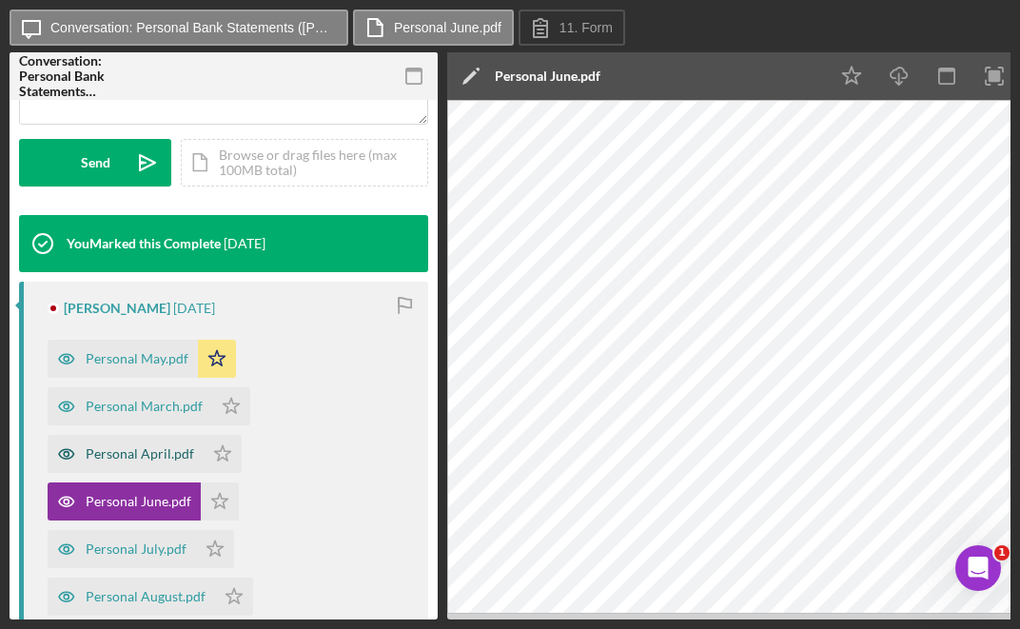
click at [144, 457] on div "Personal April.pdf" at bounding box center [140, 453] width 108 height 15
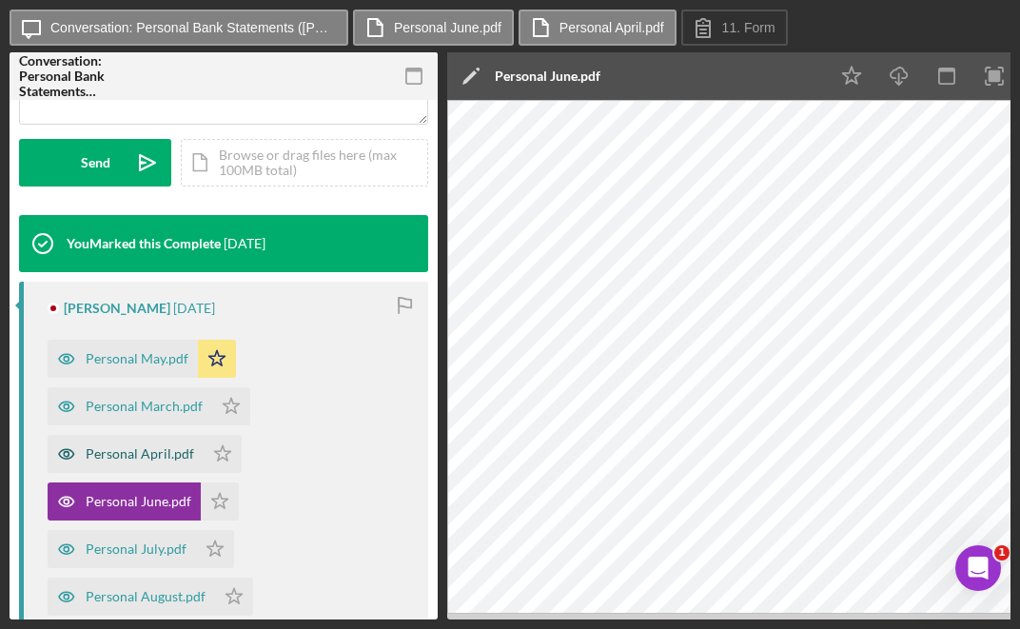
click at [159, 461] on div "Personal April.pdf" at bounding box center [140, 453] width 108 height 15
click at [600, 32] on label "Personal April.pdf" at bounding box center [612, 27] width 105 height 15
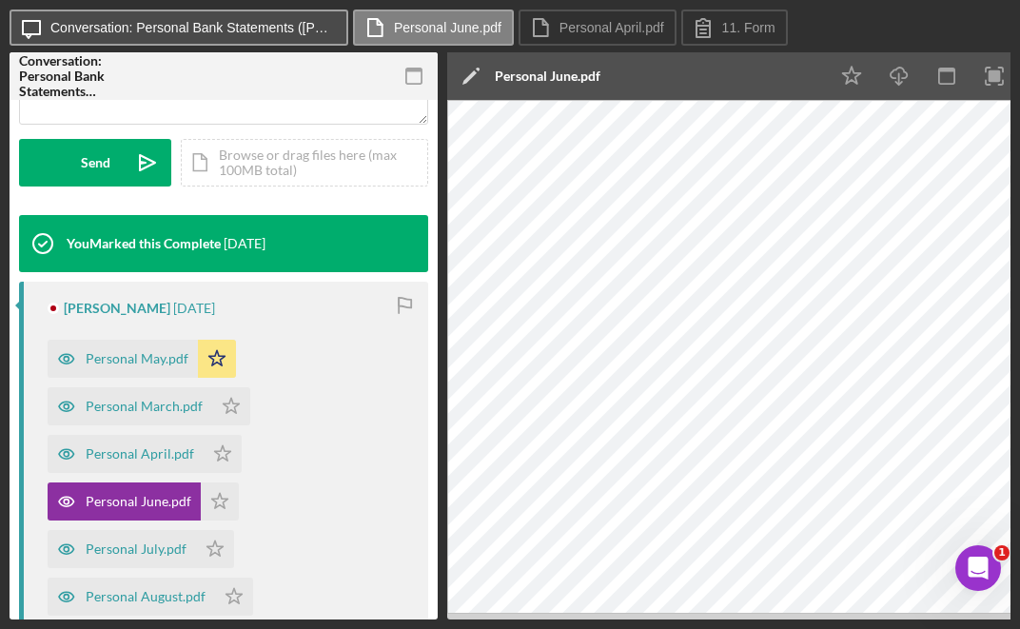
click at [127, 28] on label "Conversation: Personal Bank Statements ([PERSON_NAME])" at bounding box center [192, 27] width 285 height 15
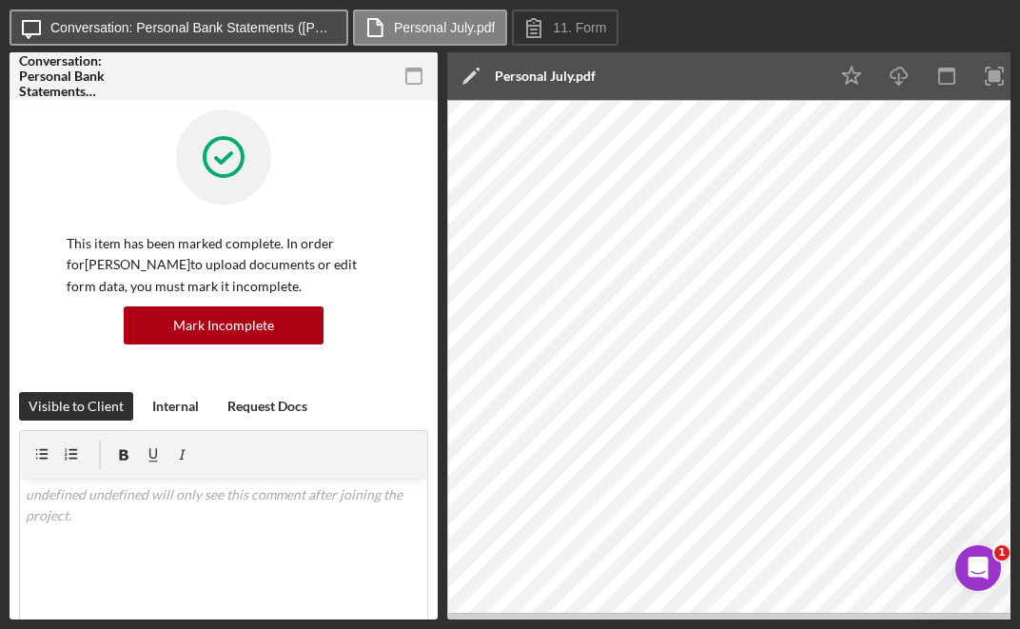
click at [229, 30] on label "Conversation: Personal Bank Statements ([PERSON_NAME])" at bounding box center [192, 27] width 285 height 15
click at [90, 30] on label "Conversation: Personal Bank Statements ([PERSON_NAME])" at bounding box center [192, 27] width 285 height 15
click at [285, 29] on label "Conversation: Personal Bank Statements ([PERSON_NAME])" at bounding box center [192, 27] width 285 height 15
